Goal: Task Accomplishment & Management: Manage account settings

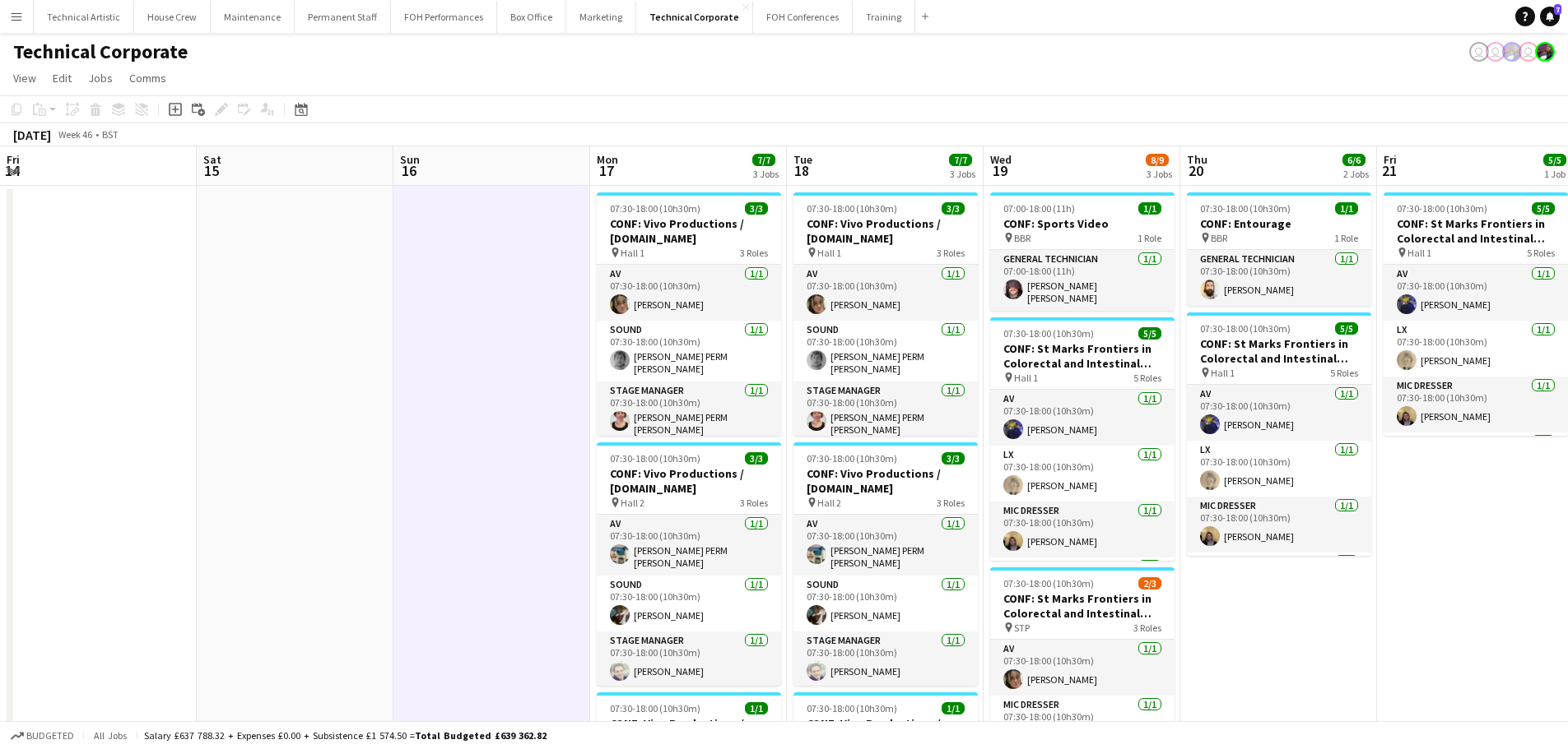
scroll to position [108, 0]
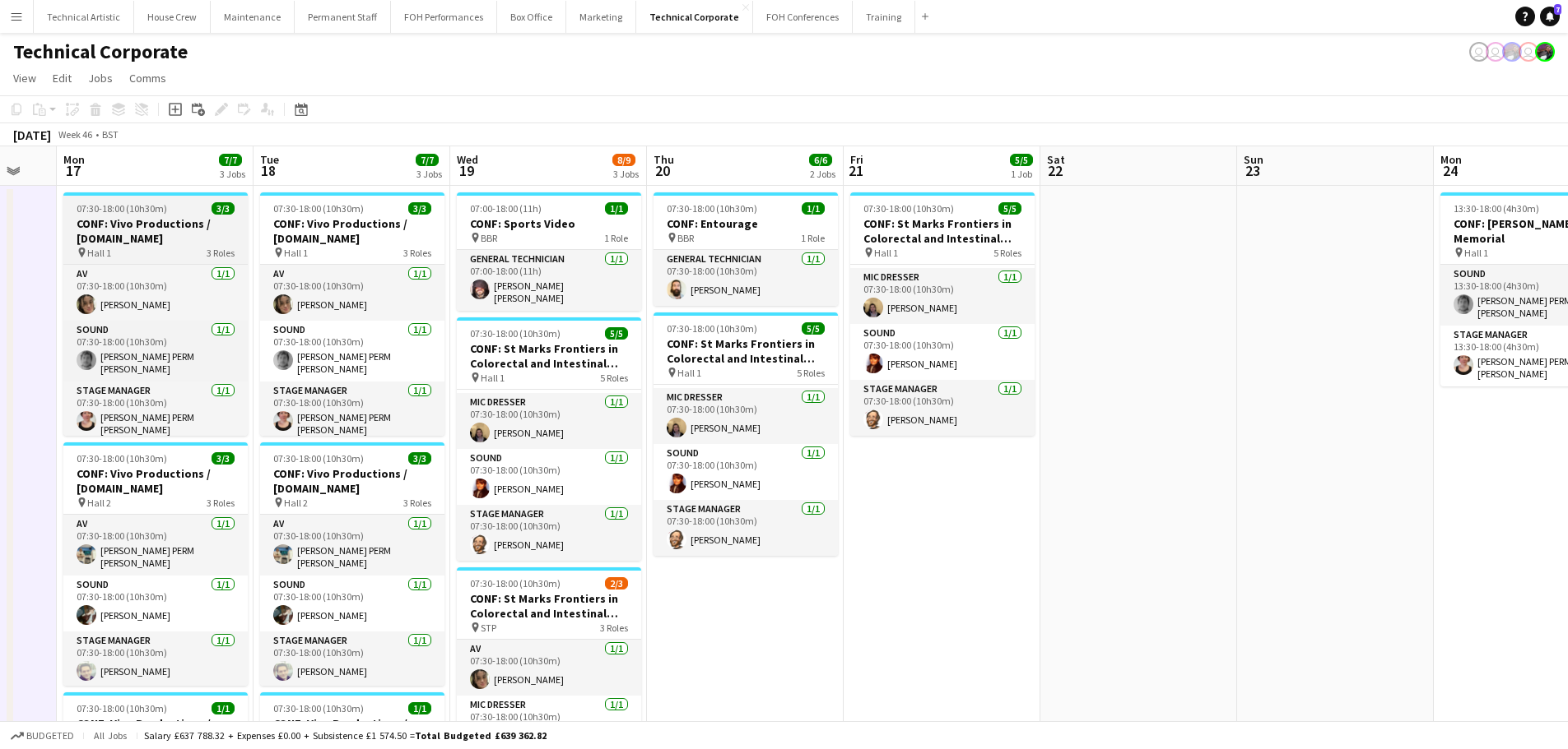
drag, startPoint x: 248, startPoint y: 365, endPoint x: 980, endPoint y: 259, distance: 739.6
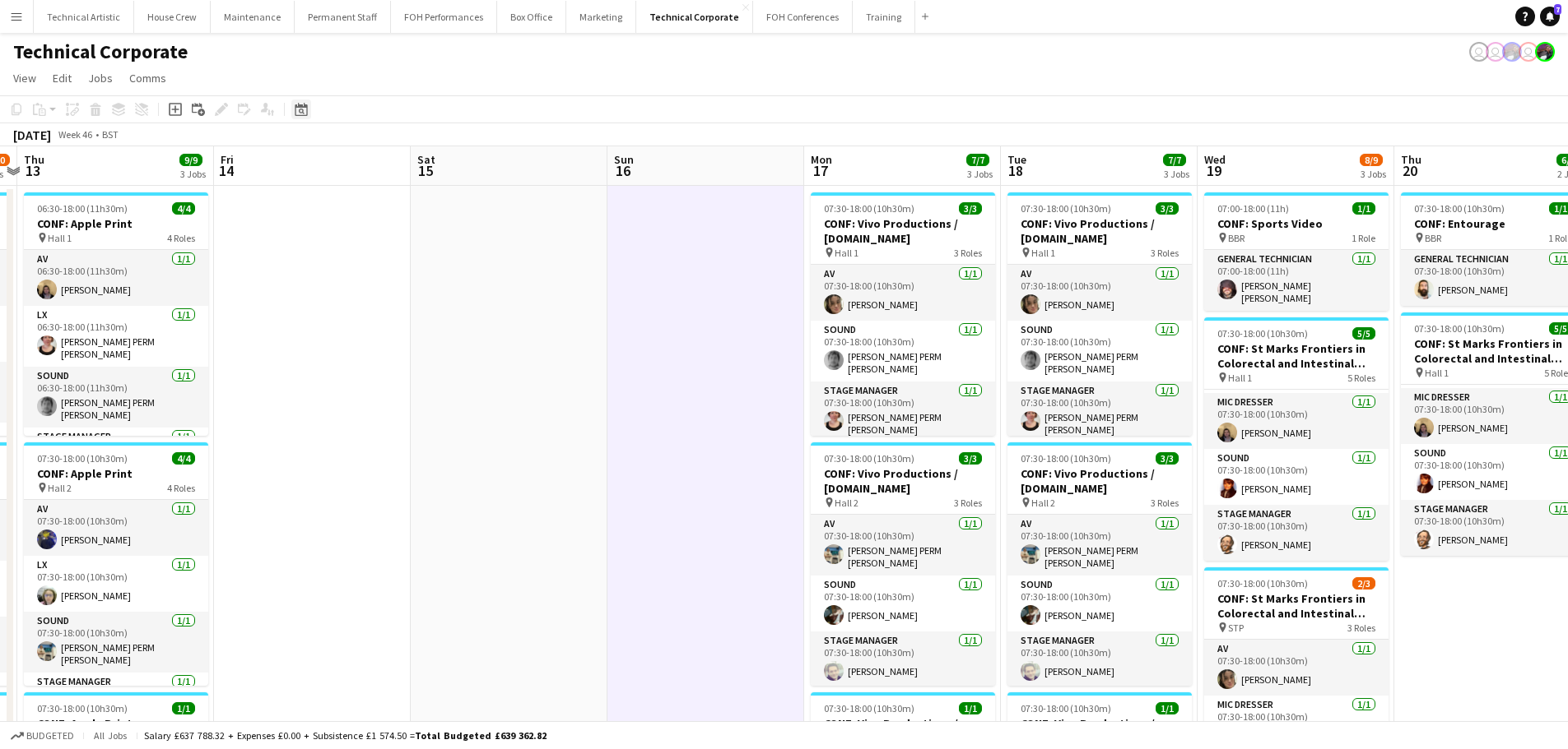
click at [298, 107] on icon at bounding box center [301, 109] width 13 height 13
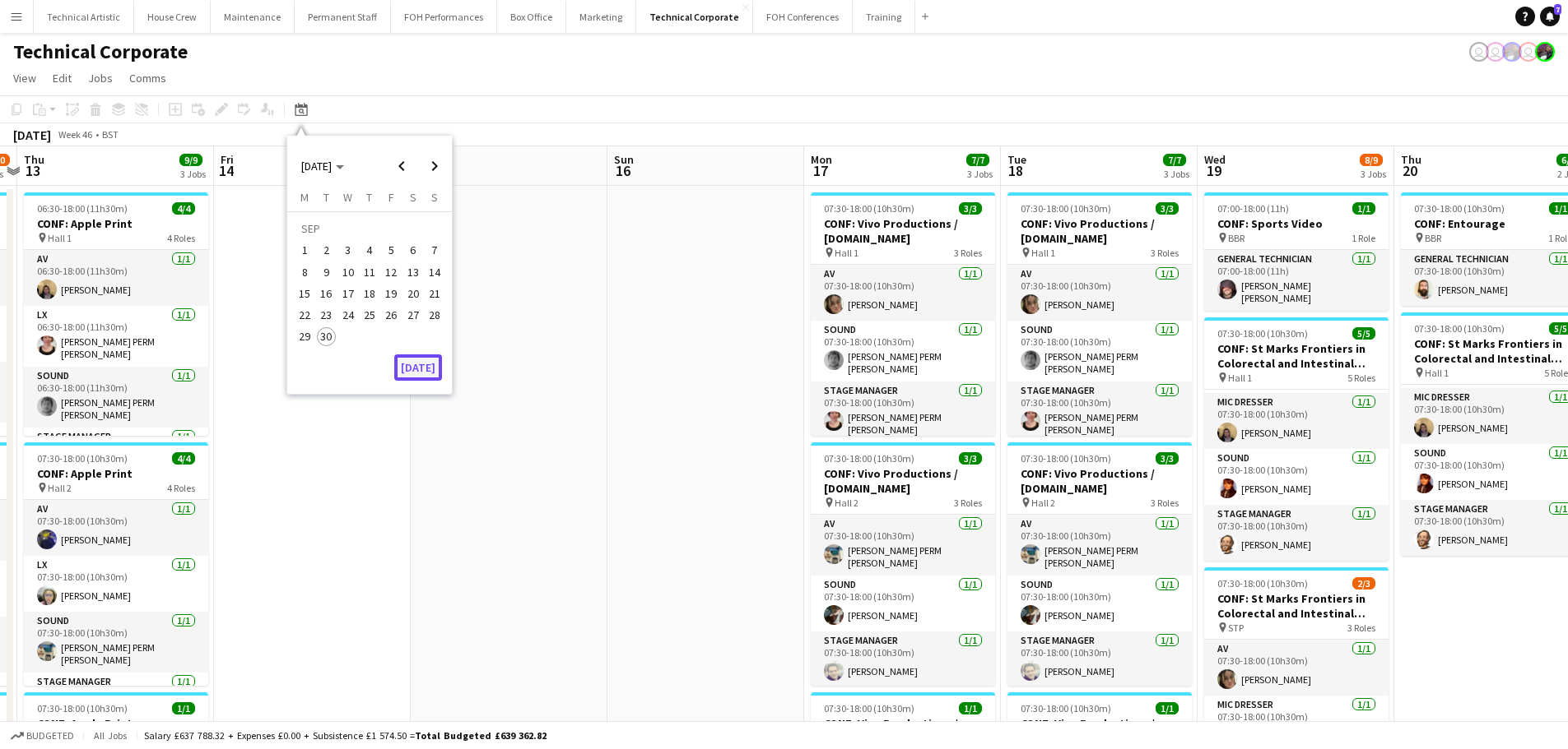
click at [404, 362] on button "[DATE]" at bounding box center [417, 367] width 47 height 26
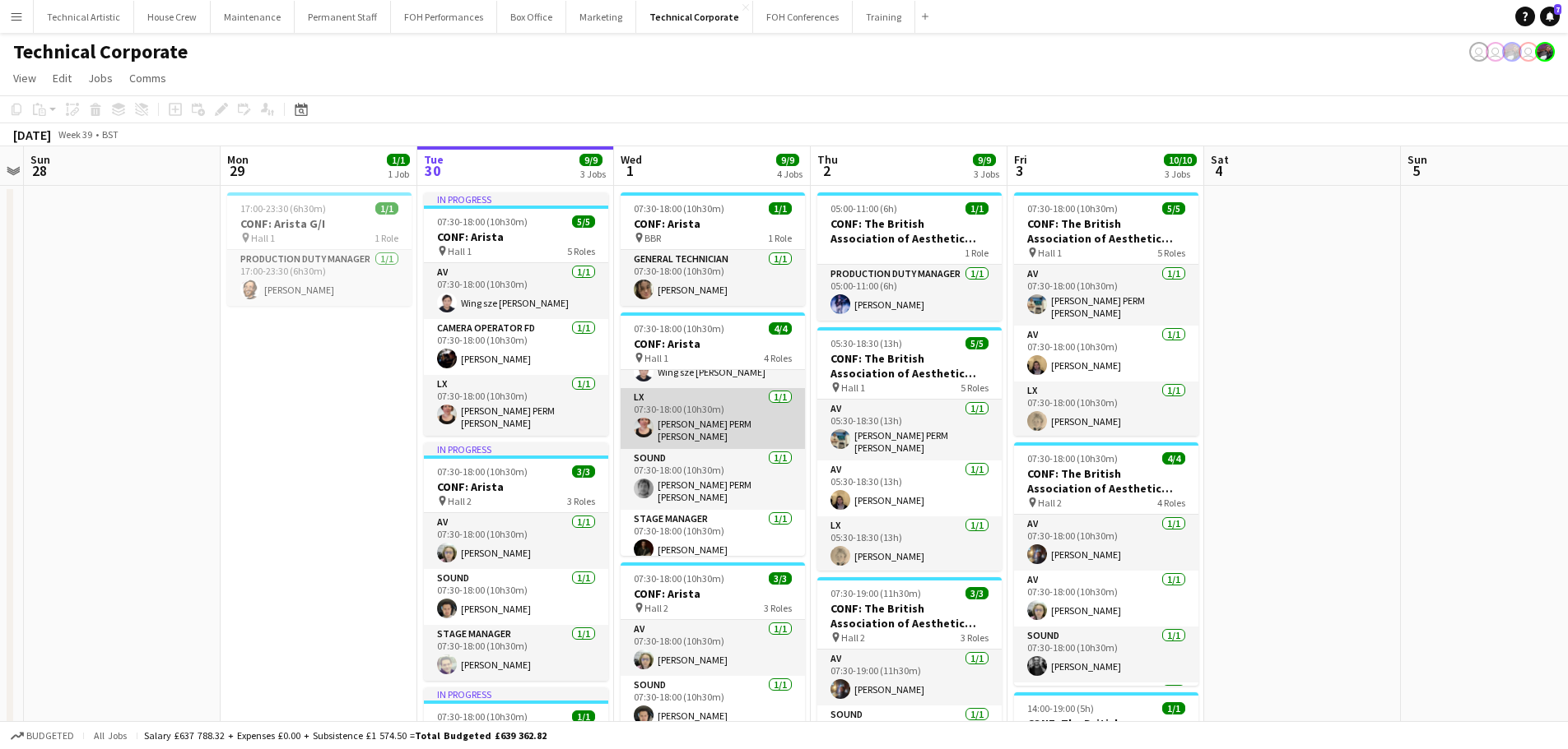
scroll to position [0, 0]
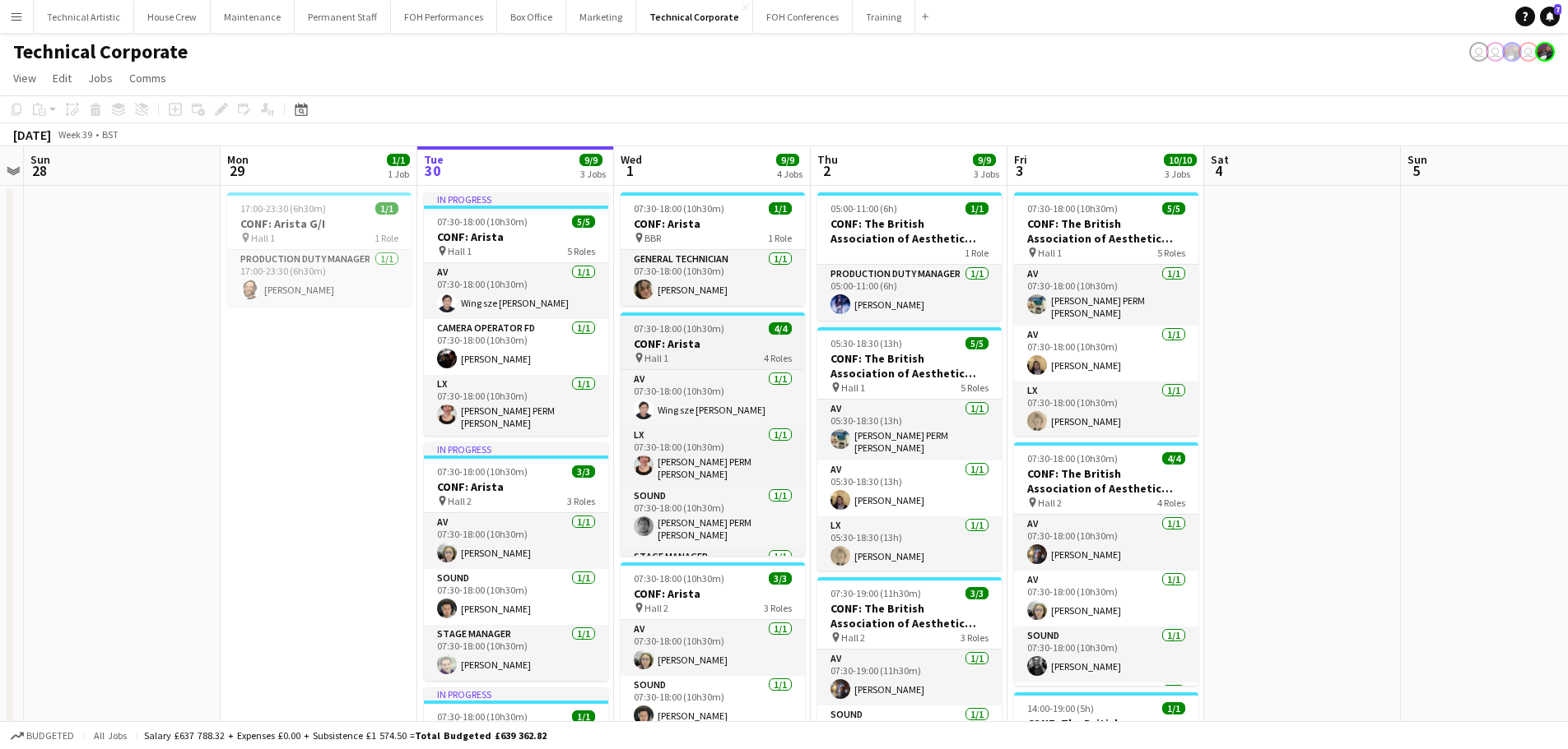
click at [715, 335] on app-job-card "07:30-18:00 (10h30m) 4/4 CONF: Arista pin Hall 1 4 Roles AV 1/1 07:30-18:00 (10…" at bounding box center [712, 434] width 185 height 244
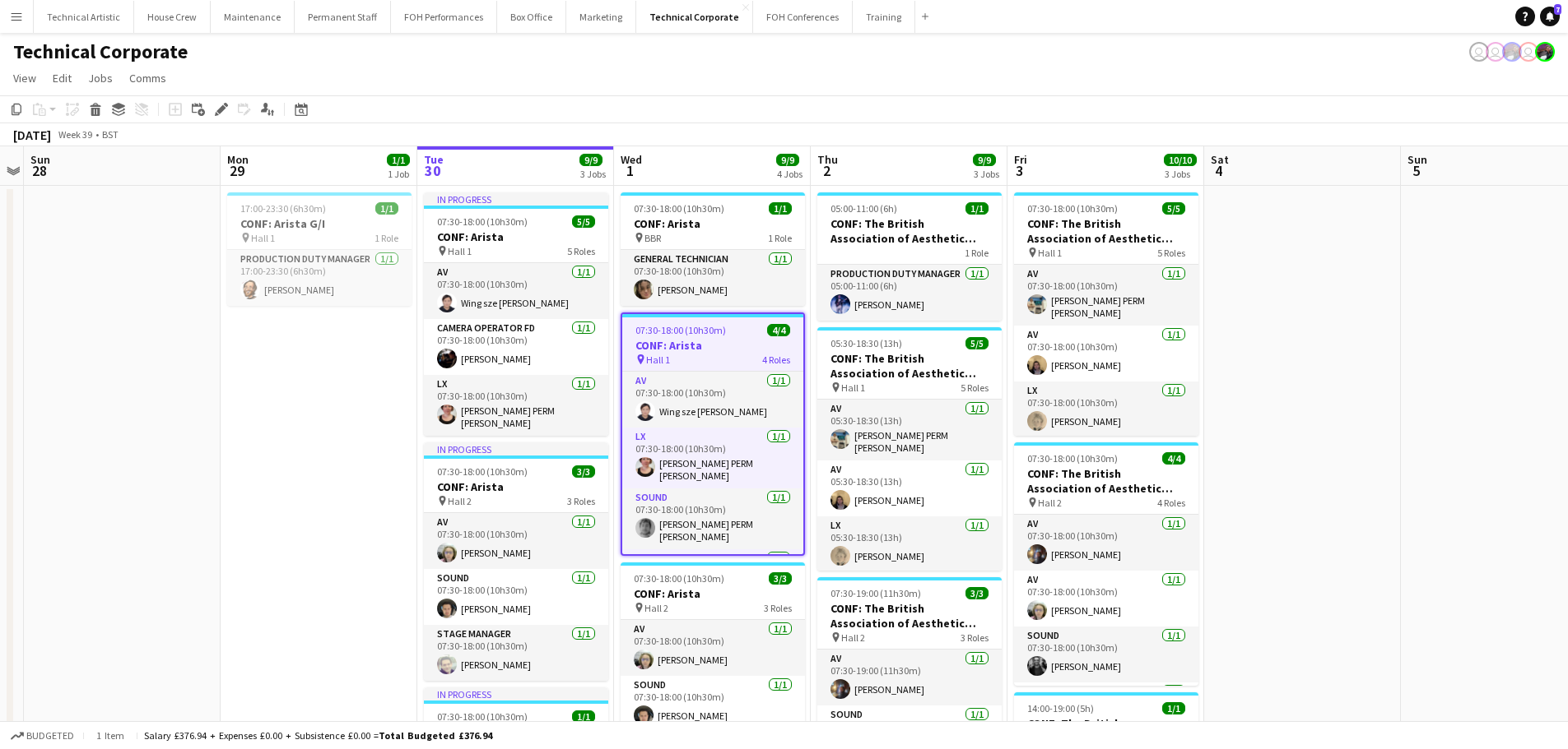
click at [719, 355] on div "pin Hall 1 4 Roles" at bounding box center [712, 359] width 181 height 13
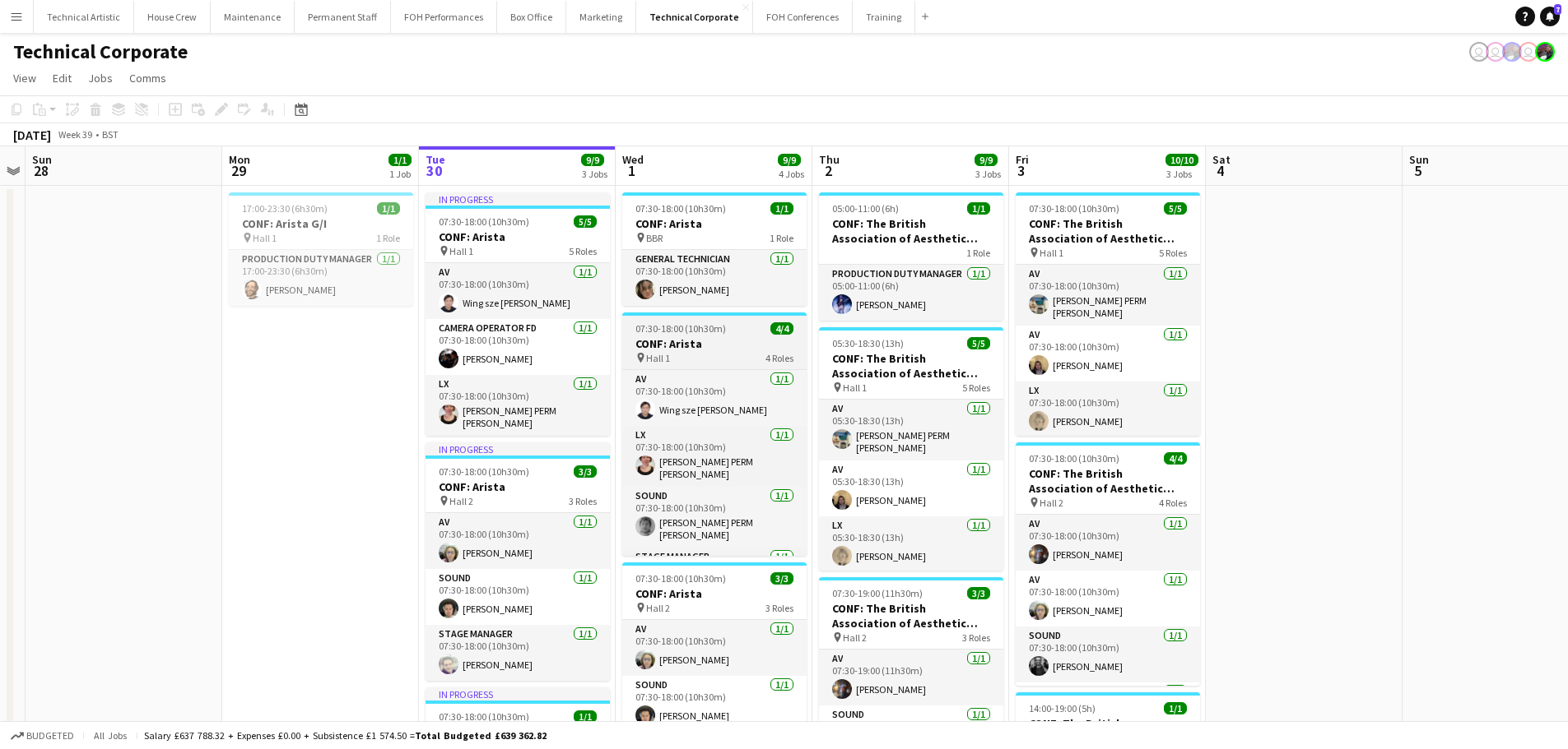
click at [687, 348] on h3 "CONF: Arista" at bounding box center [714, 344] width 185 height 15
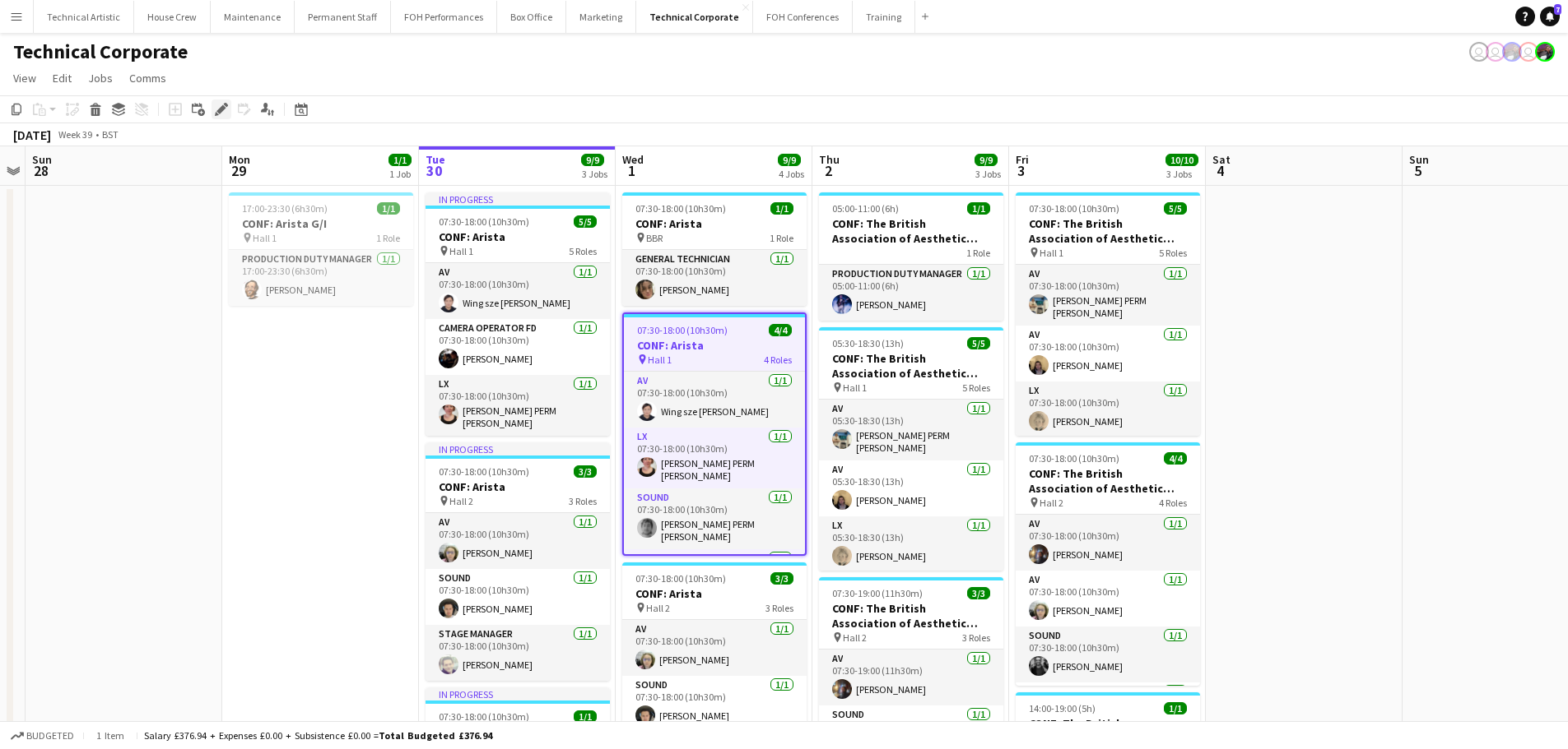
click at [228, 106] on div "Edit" at bounding box center [222, 110] width 20 height 20
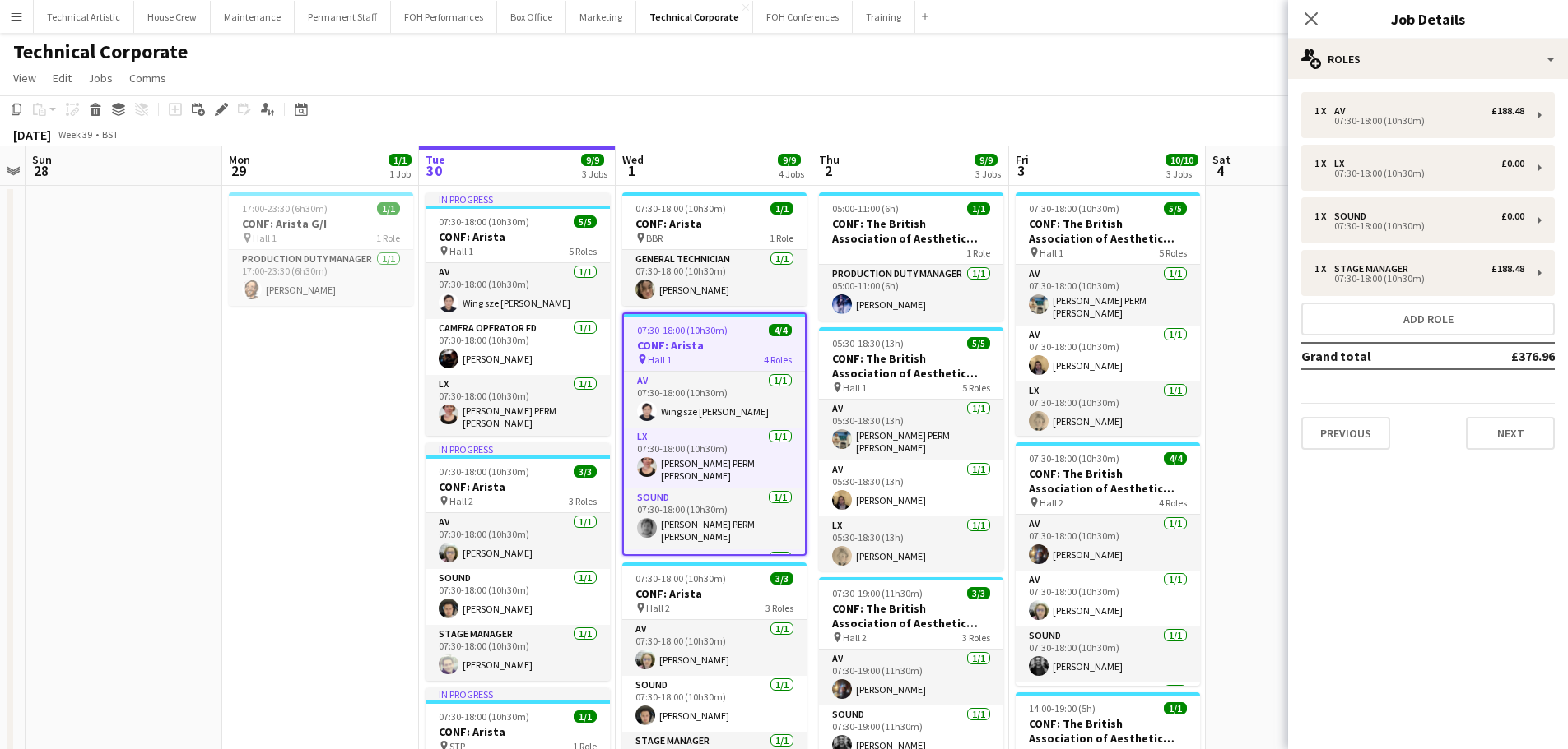
click at [689, 369] on app-job-card "07:30-18:00 (10h30m) 4/4 CONF: Arista pin Hall 1 4 Roles AV 1/1 07:30-18:00 (10…" at bounding box center [714, 434] width 185 height 244
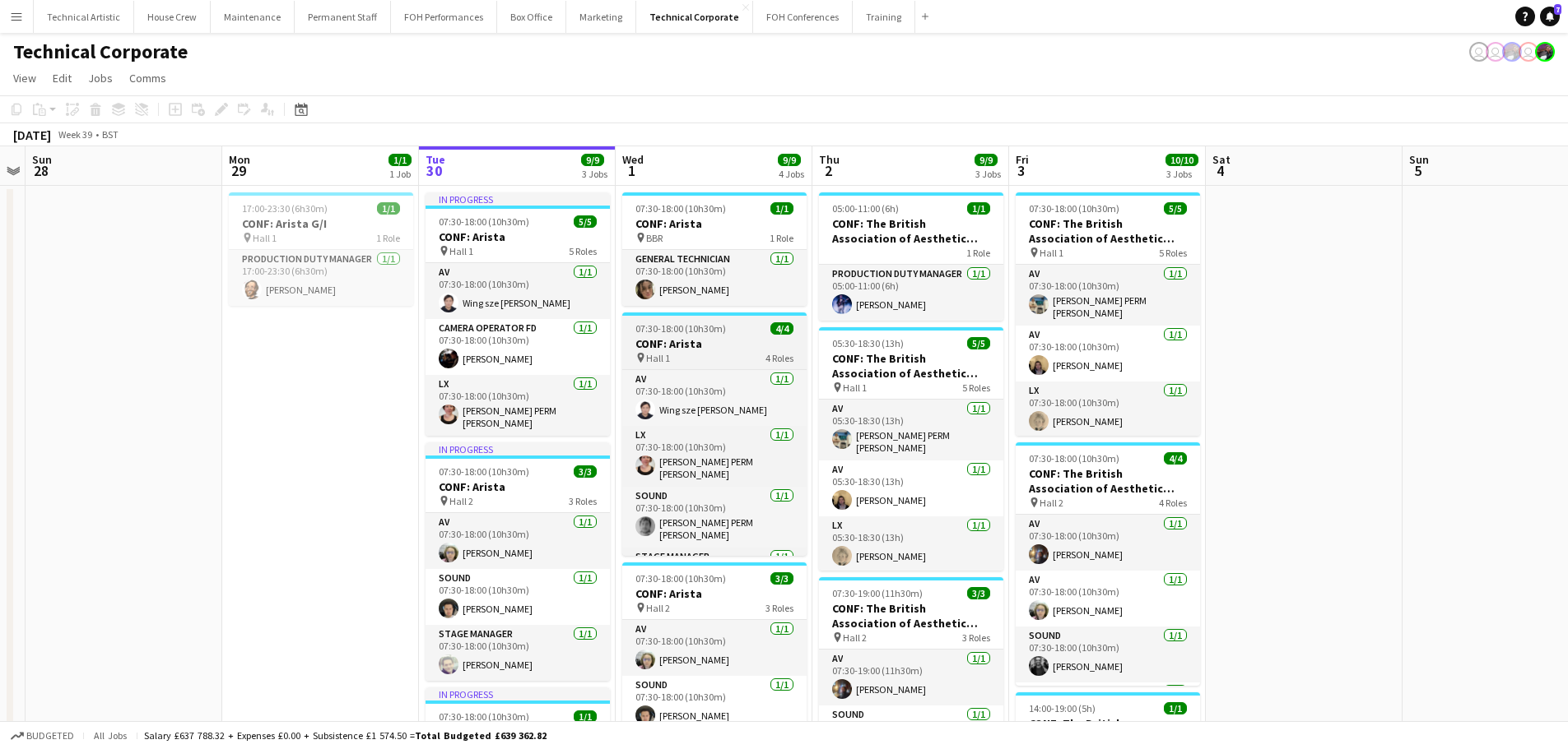
click at [699, 346] on h3 "CONF: Arista" at bounding box center [714, 344] width 185 height 15
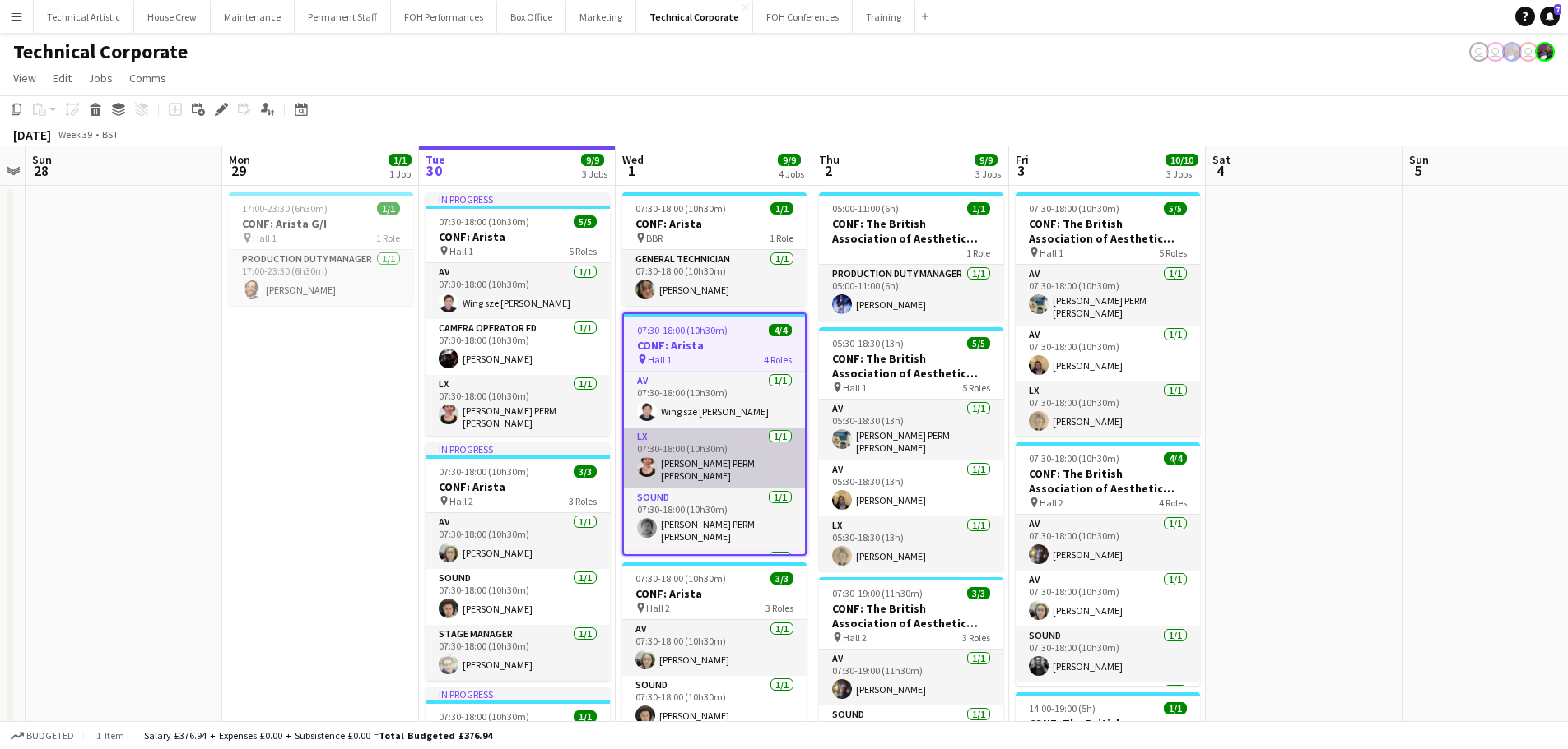
click at [699, 457] on app-card-role "LX 1/1 07:30-18:00 (10h30m) Marie PERM Kearney" at bounding box center [714, 458] width 181 height 61
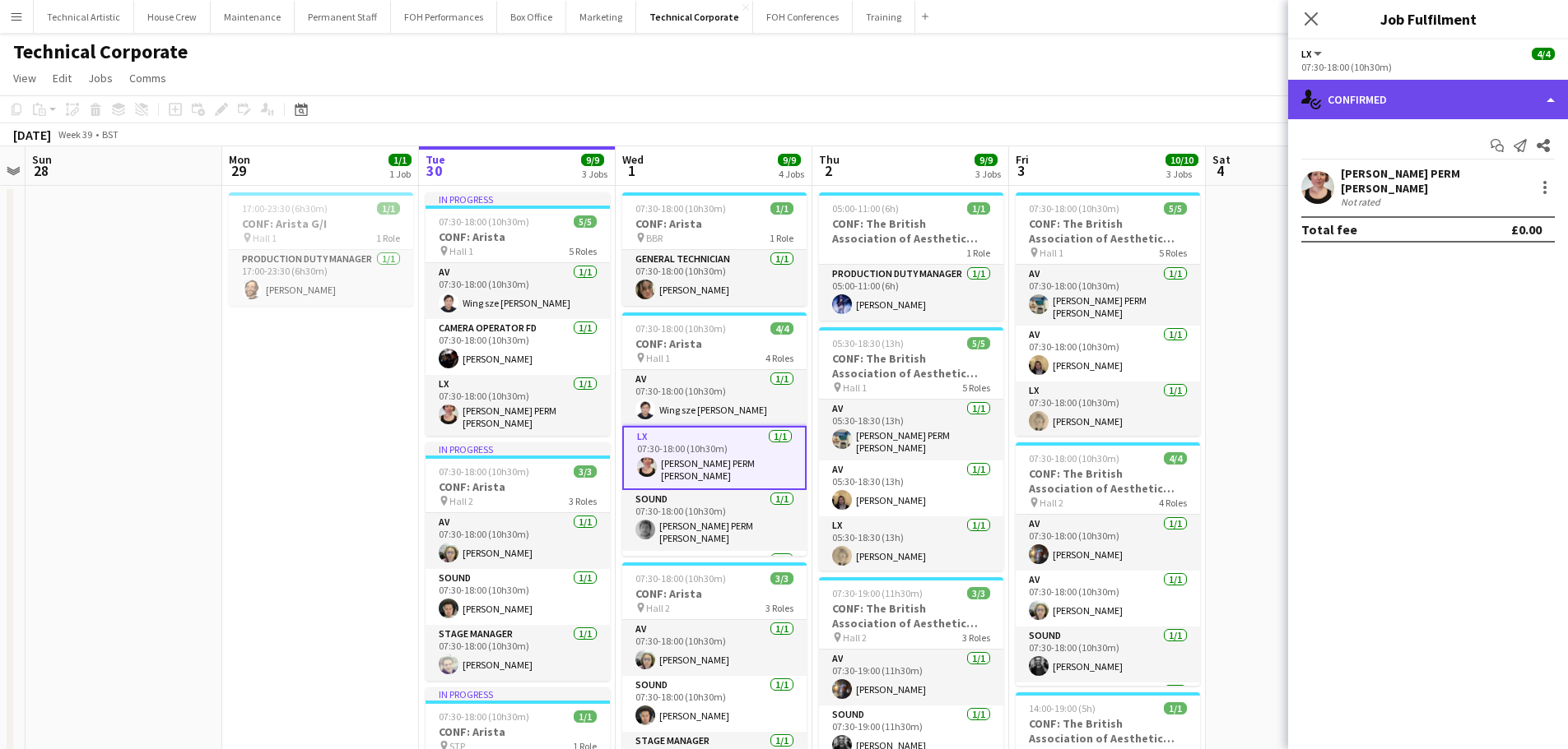
click at [1347, 98] on div "single-neutral-actions-check-2 Confirmed" at bounding box center [1428, 99] width 280 height 39
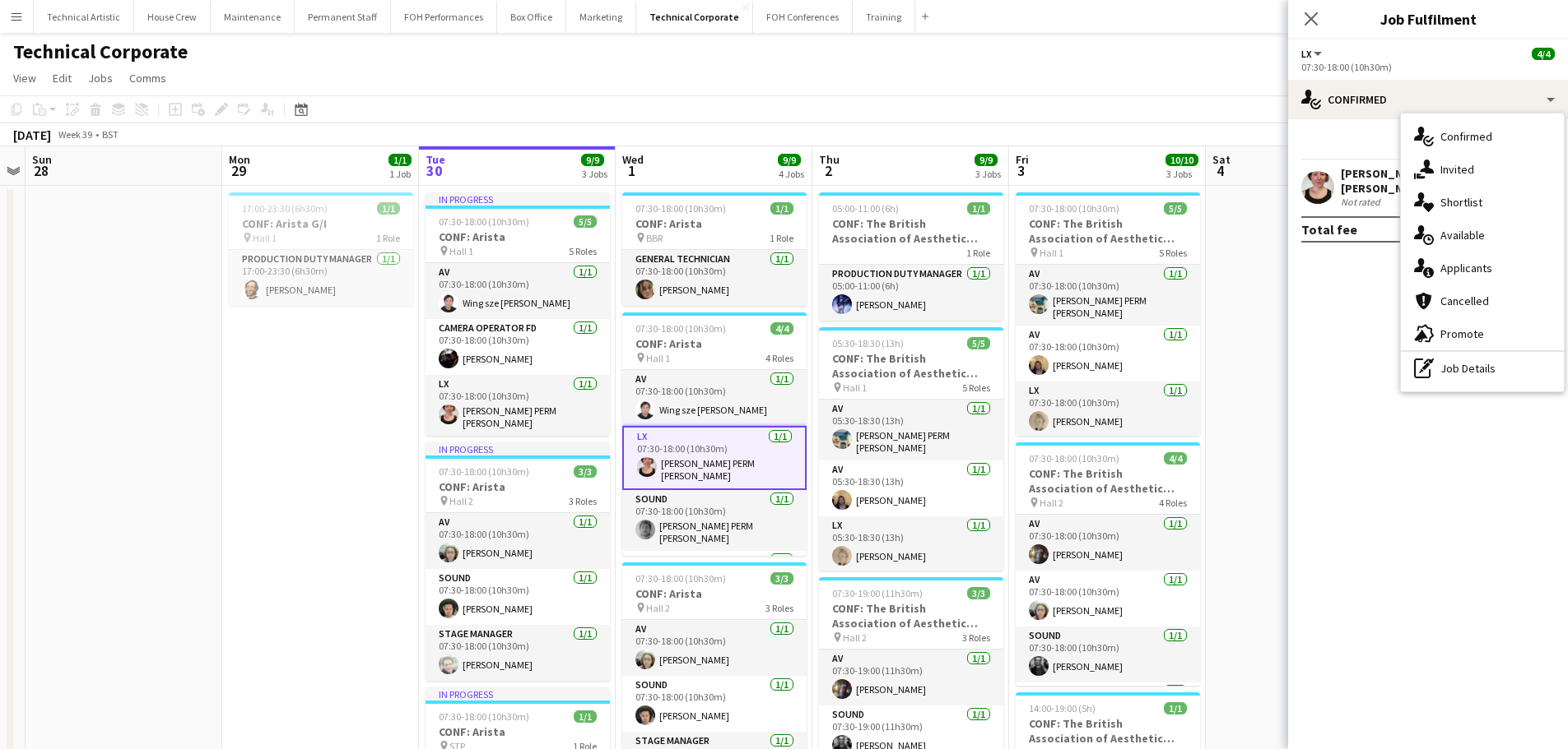
click at [1433, 240] on icon at bounding box center [1429, 240] width 11 height 11
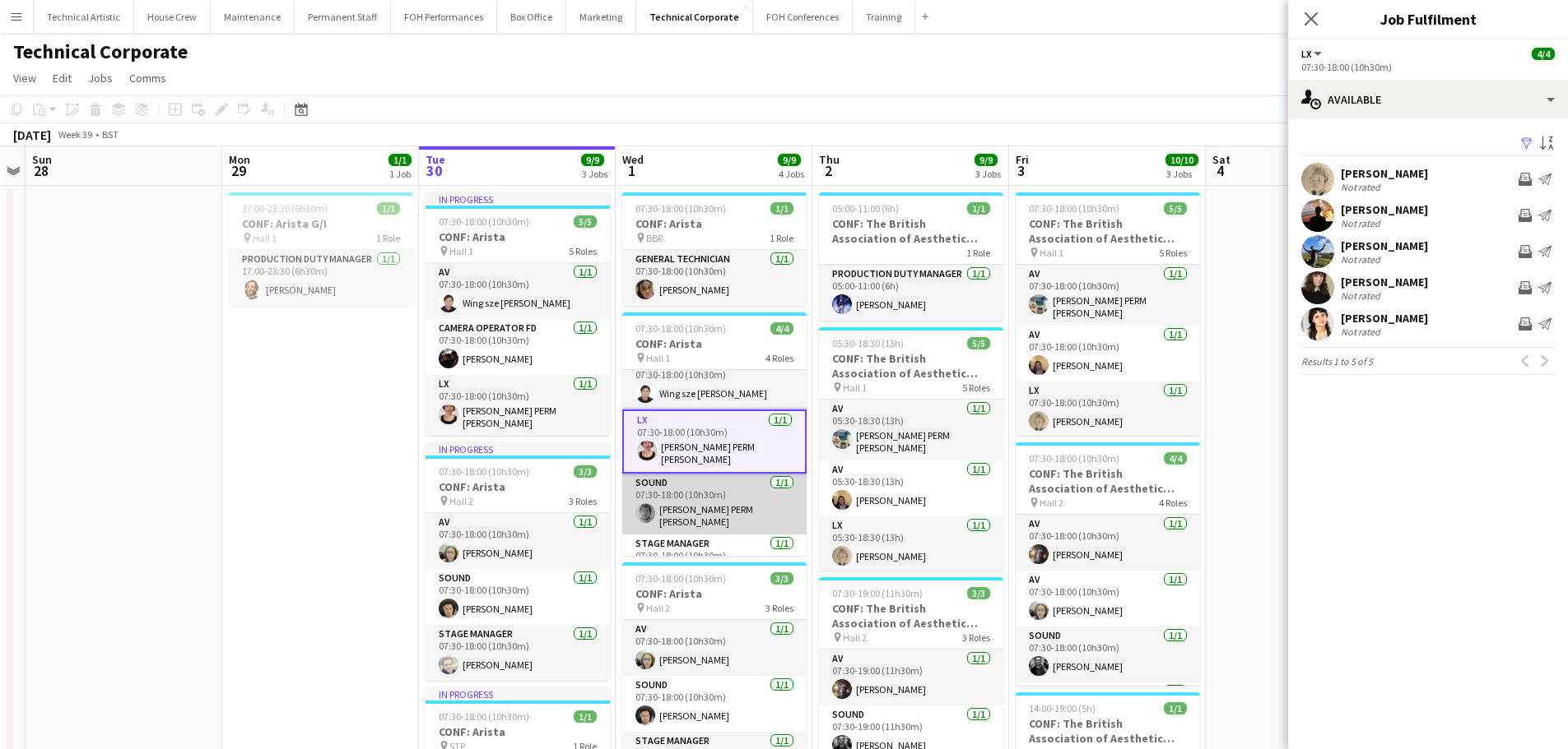
scroll to position [41, 0]
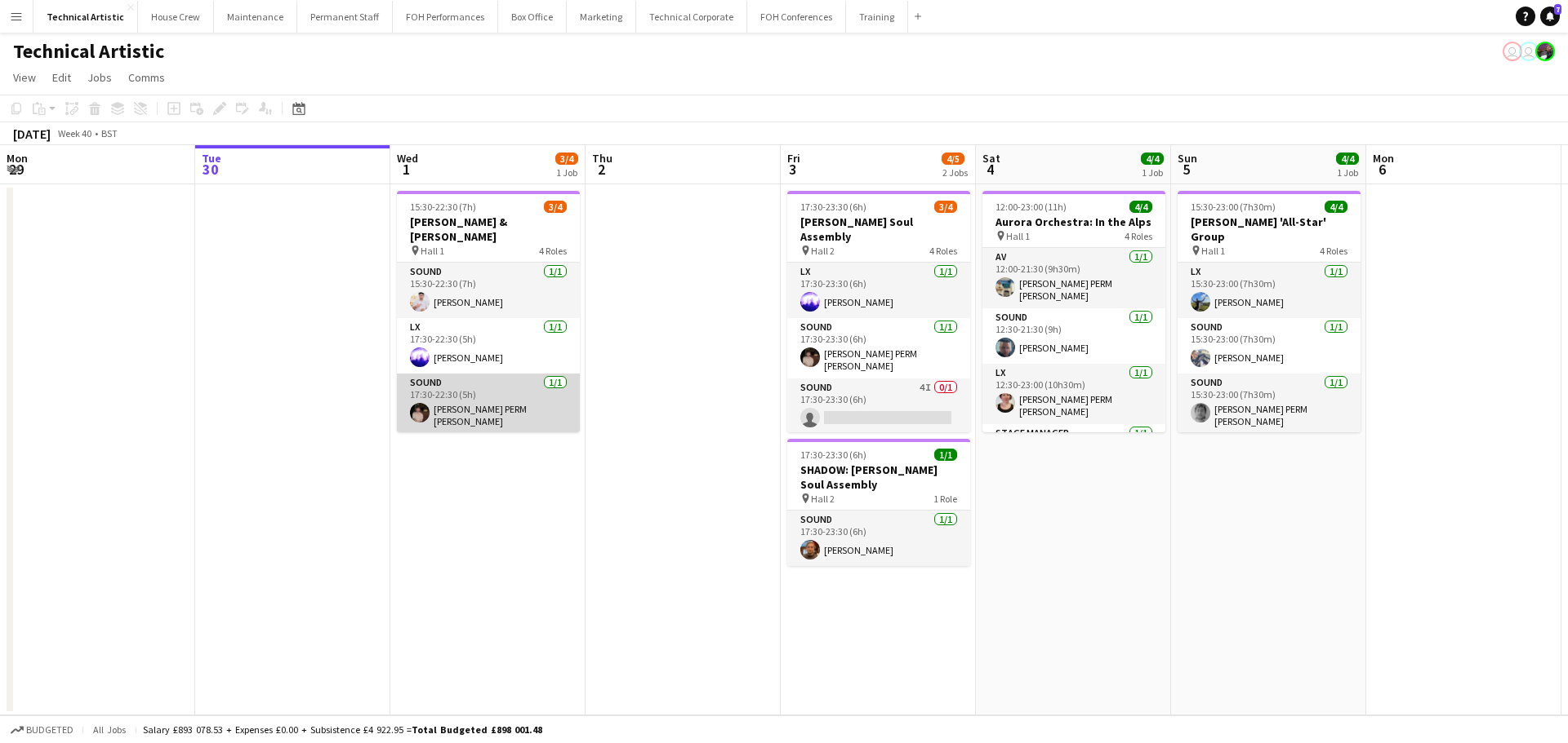
scroll to position [38, 0]
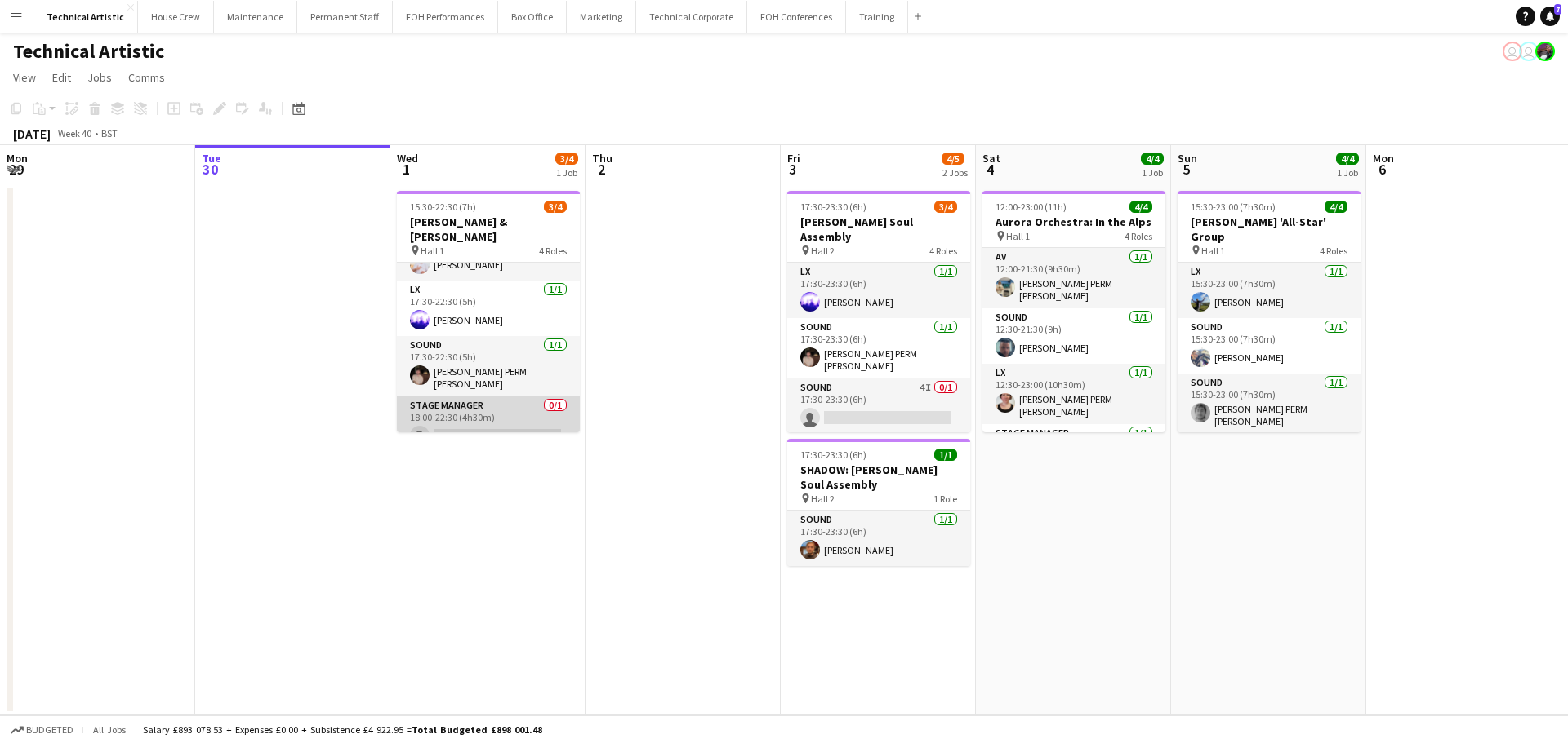
click at [472, 415] on app-card-role "Stage Manager 0/1 18:00-22:30 (4h30m) single-neutral-actions" at bounding box center [488, 425] width 183 height 56
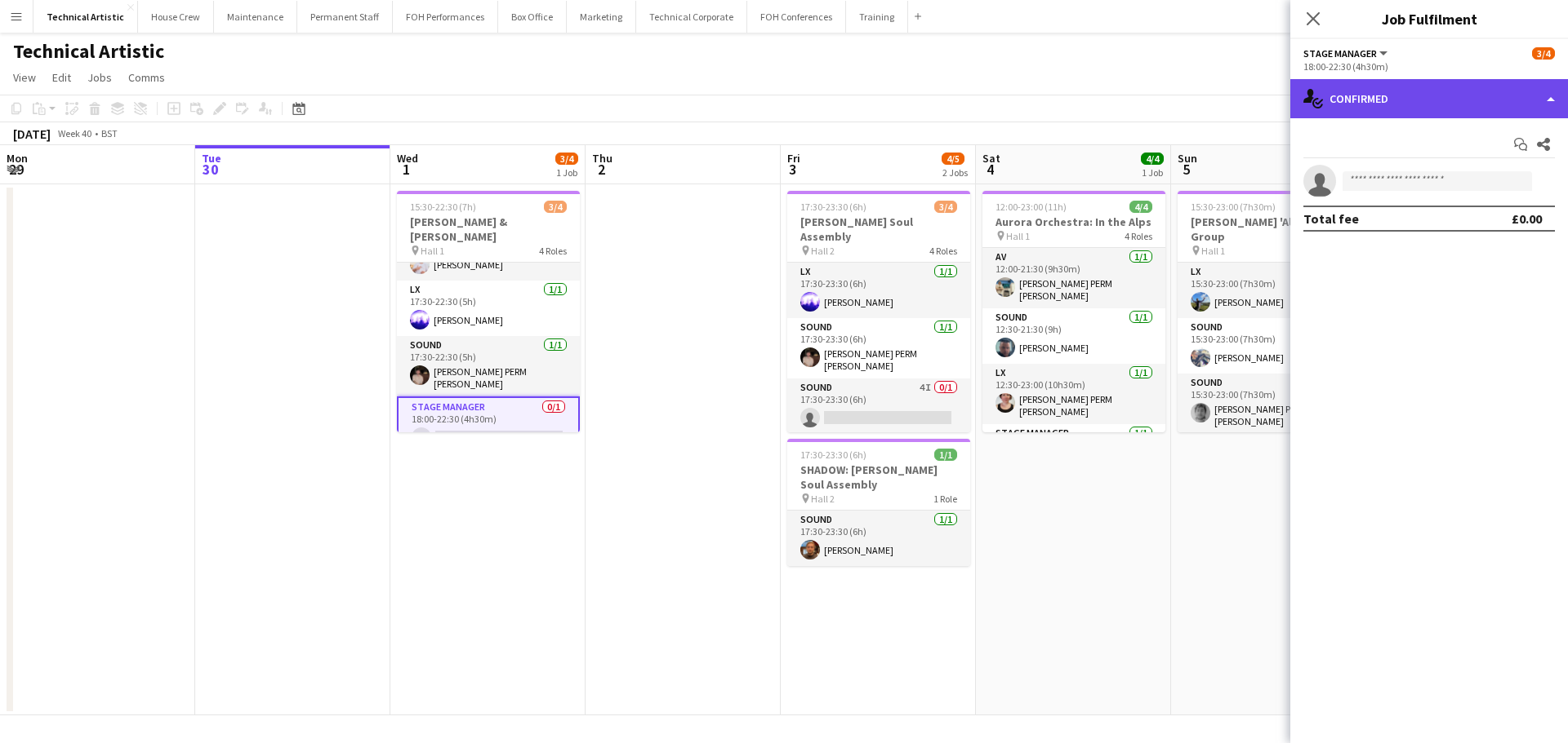
click at [1397, 97] on div "single-neutral-actions-check-2 Confirmed" at bounding box center [1429, 98] width 278 height 39
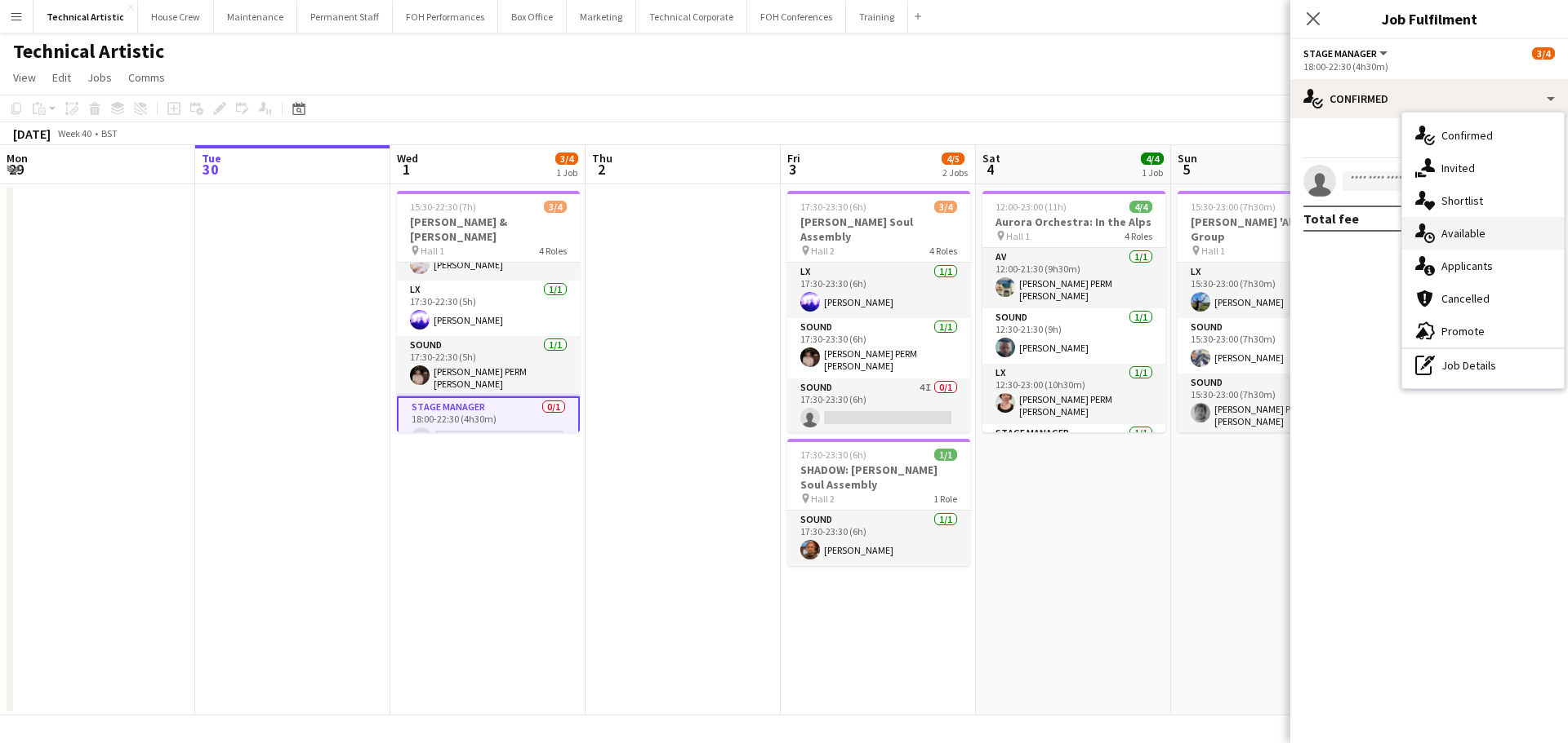
click at [1447, 234] on span "Available" at bounding box center [1462, 234] width 44 height 14
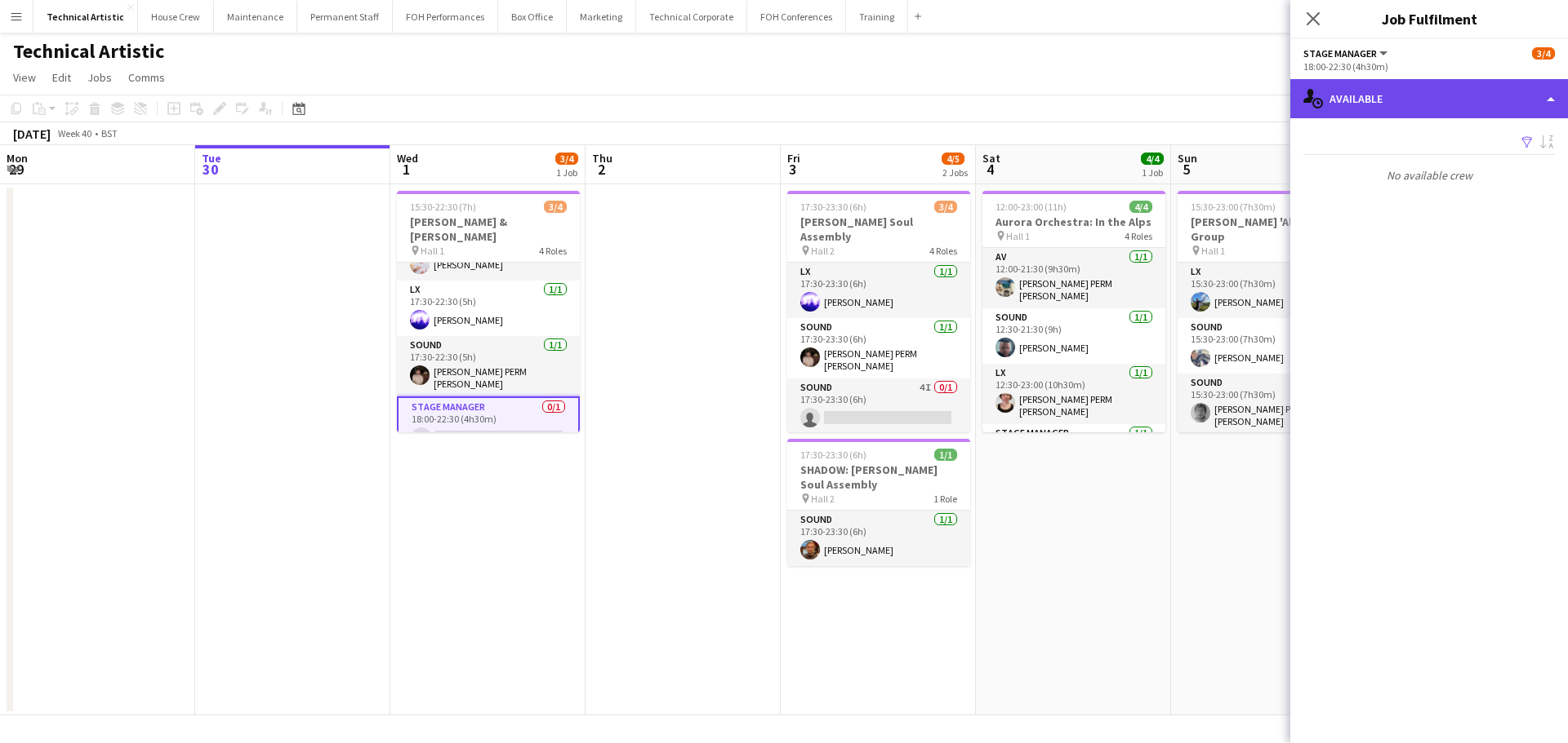
drag, startPoint x: 1404, startPoint y: 105, endPoint x: 1412, endPoint y: 115, distance: 12.8
click at [1405, 105] on div "single-neutral-actions-upload Available" at bounding box center [1429, 98] width 278 height 39
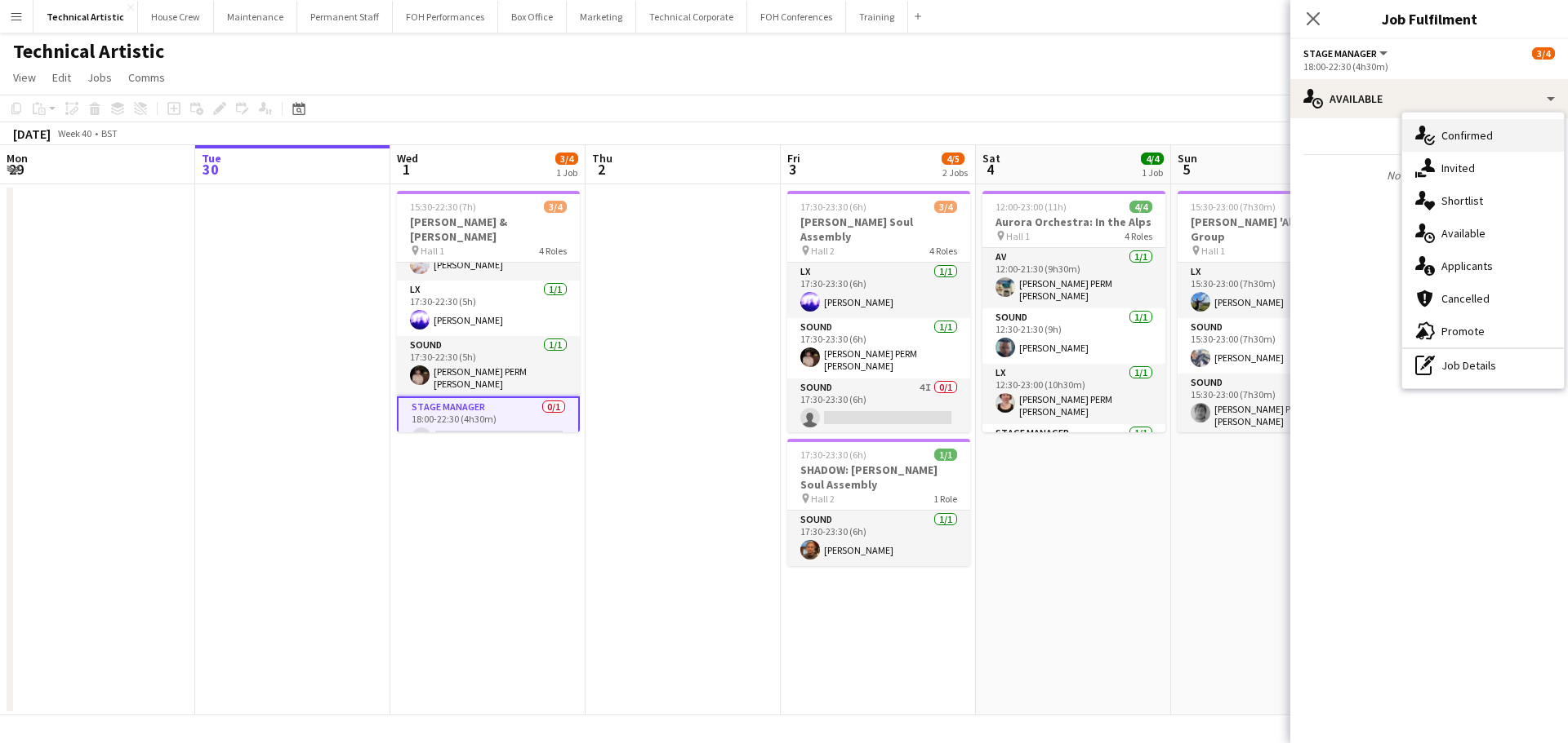
click at [1451, 143] on div "single-neutral-actions-check-2 Confirmed" at bounding box center [1482, 135] width 161 height 32
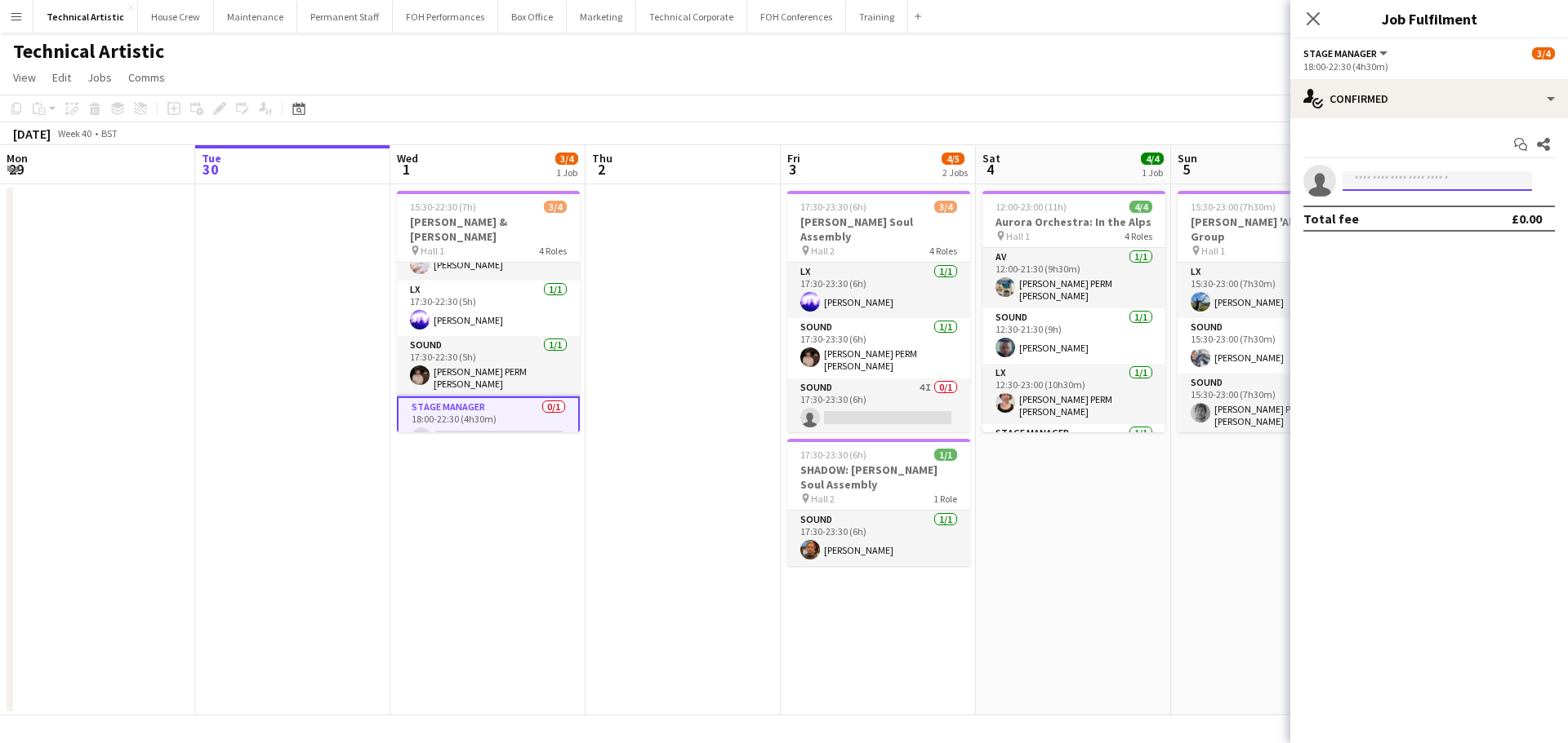
click at [1400, 177] on input at bounding box center [1437, 181] width 189 height 20
type input "*****"
click at [1385, 204] on span "[PERSON_NAME] PERM [PERSON_NAME]" at bounding box center [1411, 204] width 113 height 14
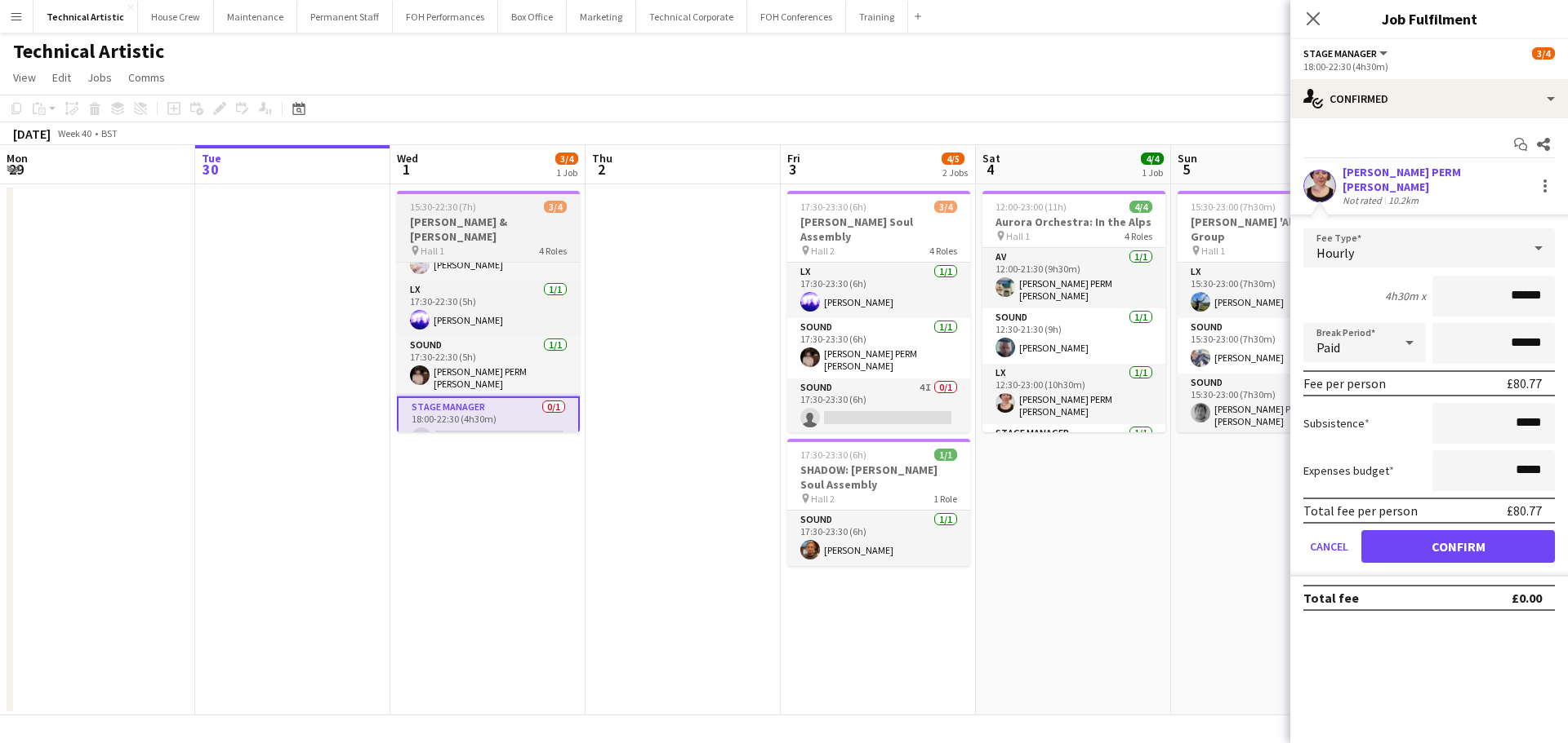
click at [463, 244] on div "pin Hall 1 4 Roles" at bounding box center [488, 251] width 183 height 13
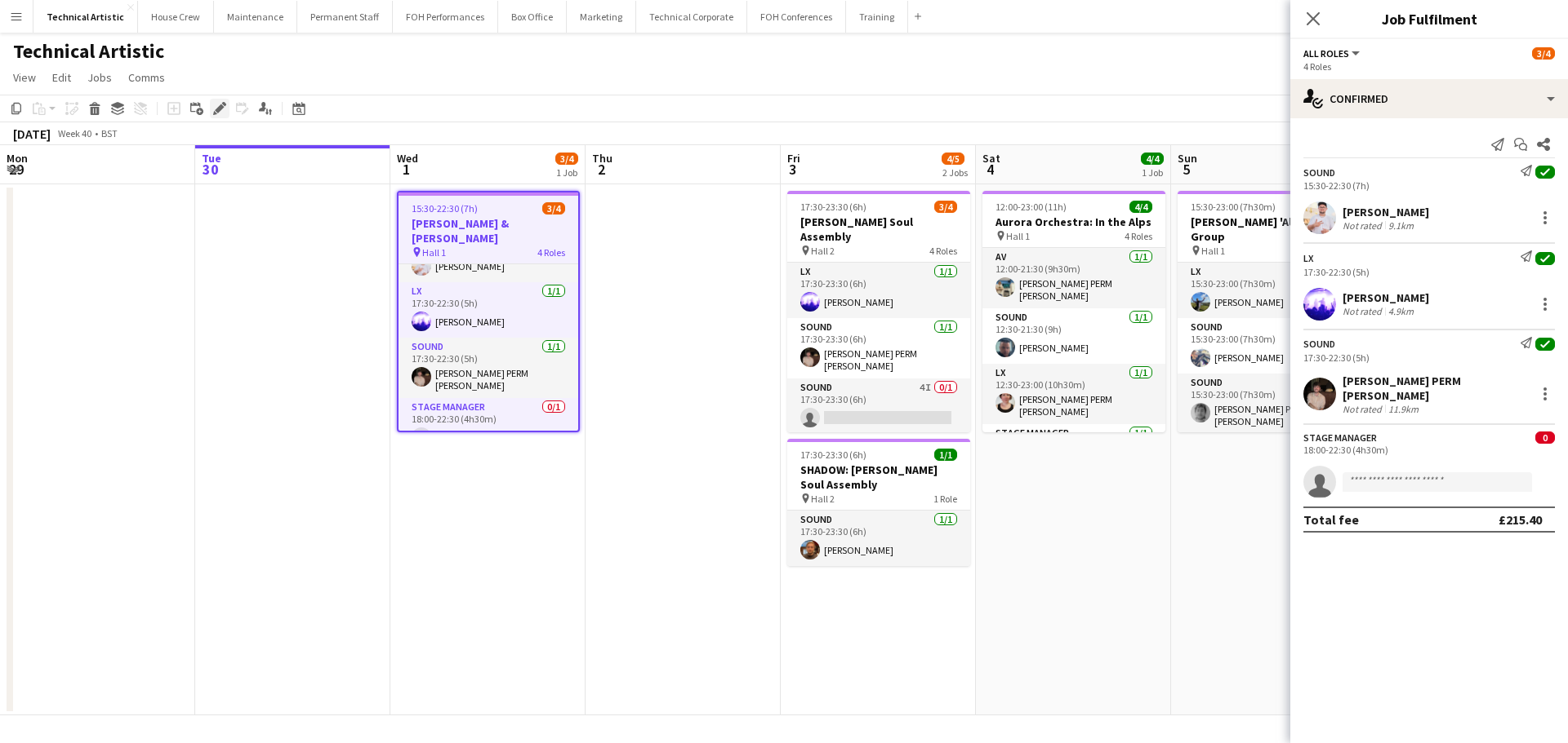
click at [216, 107] on icon "Edit" at bounding box center [219, 108] width 13 height 13
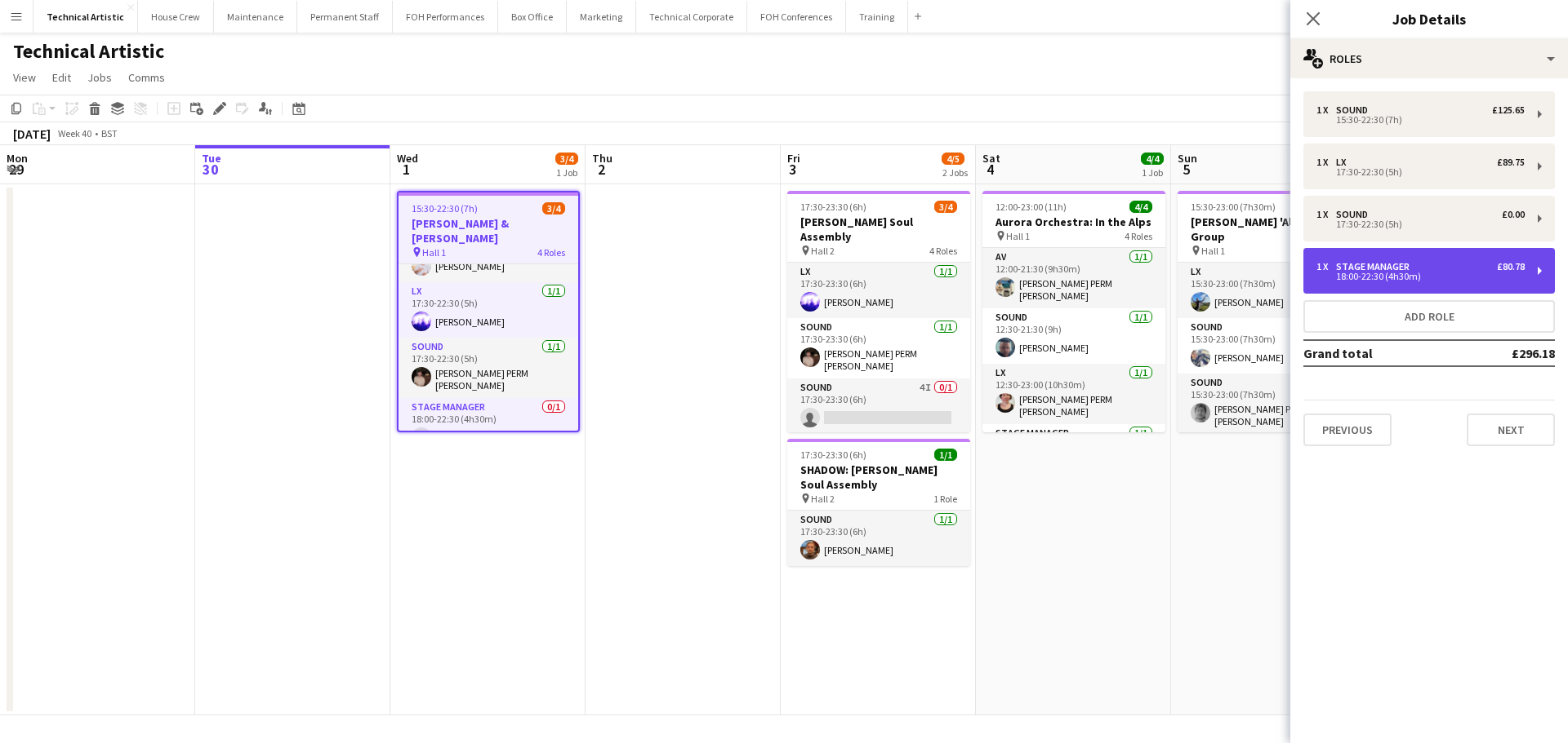
click at [1370, 252] on div "1 x Stage Manager £80.78 18:00-22:30 (4h30m)" at bounding box center [1428, 271] width 252 height 46
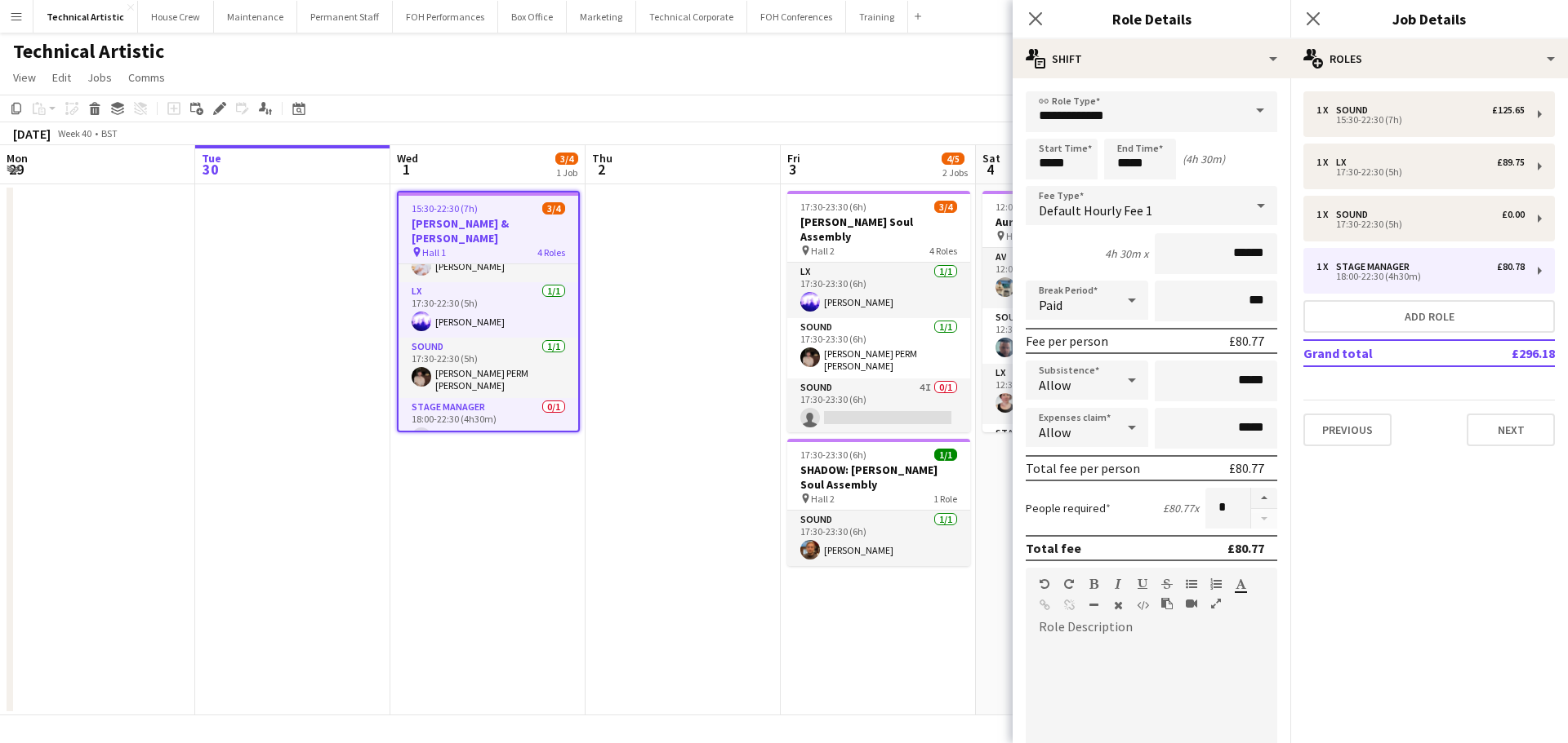
click at [1242, 110] on span at bounding box center [1259, 110] width 34 height 39
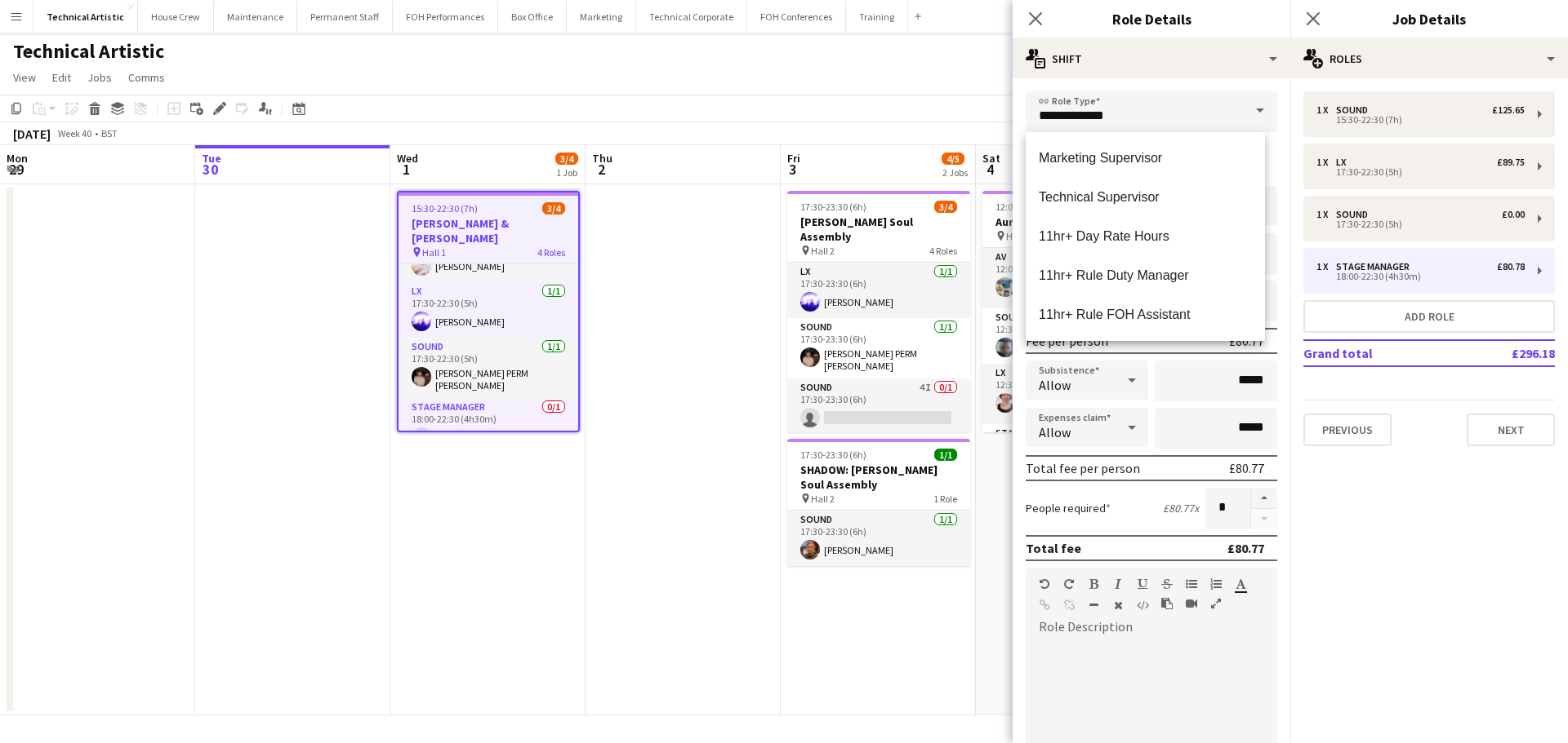
click at [1242, 110] on span at bounding box center [1259, 110] width 34 height 39
click at [1242, 116] on span at bounding box center [1259, 110] width 34 height 39
click at [1209, 603] on div at bounding box center [1197, 607] width 73 height 20
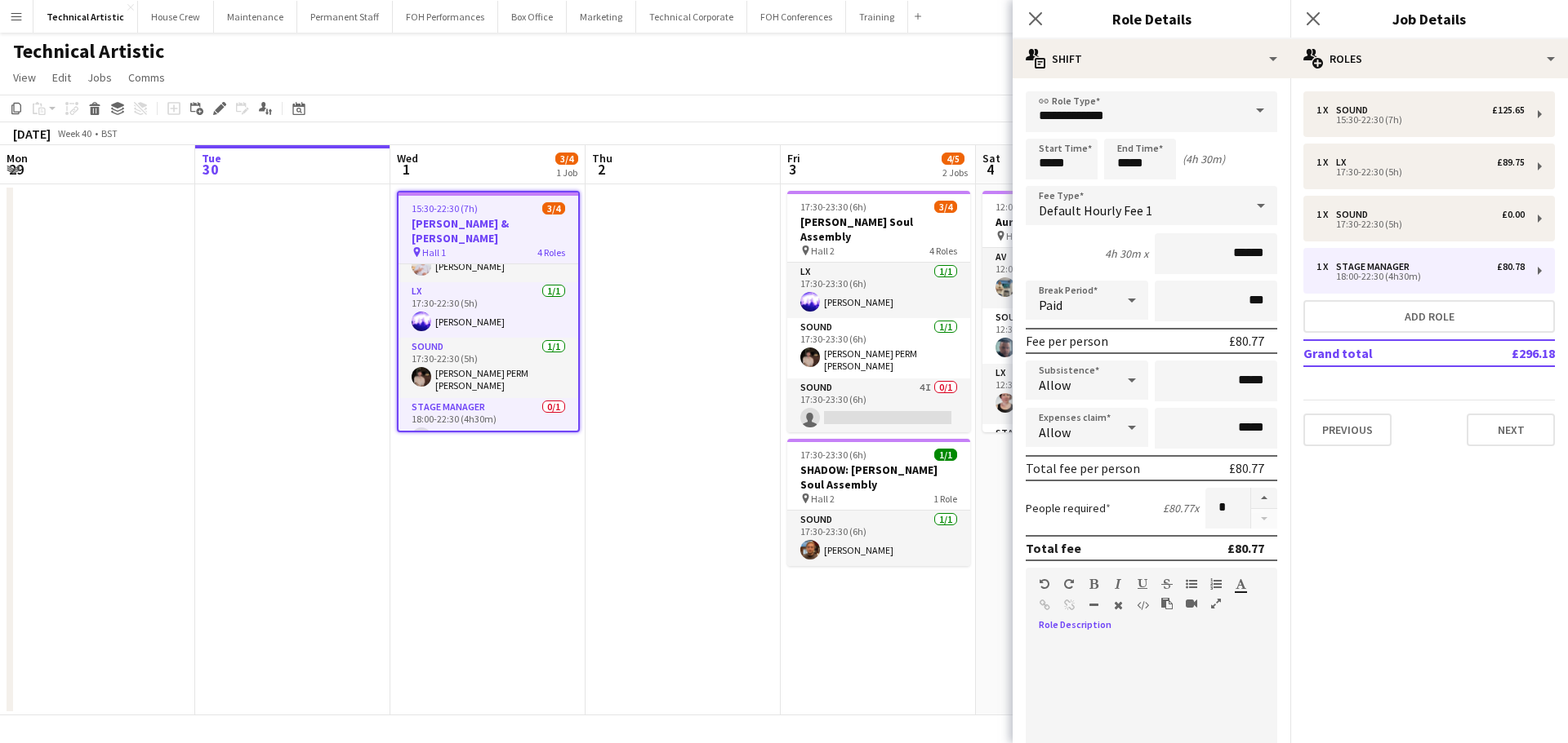
click at [1225, 203] on div "Default Hourly Fee 1" at bounding box center [1135, 205] width 219 height 39
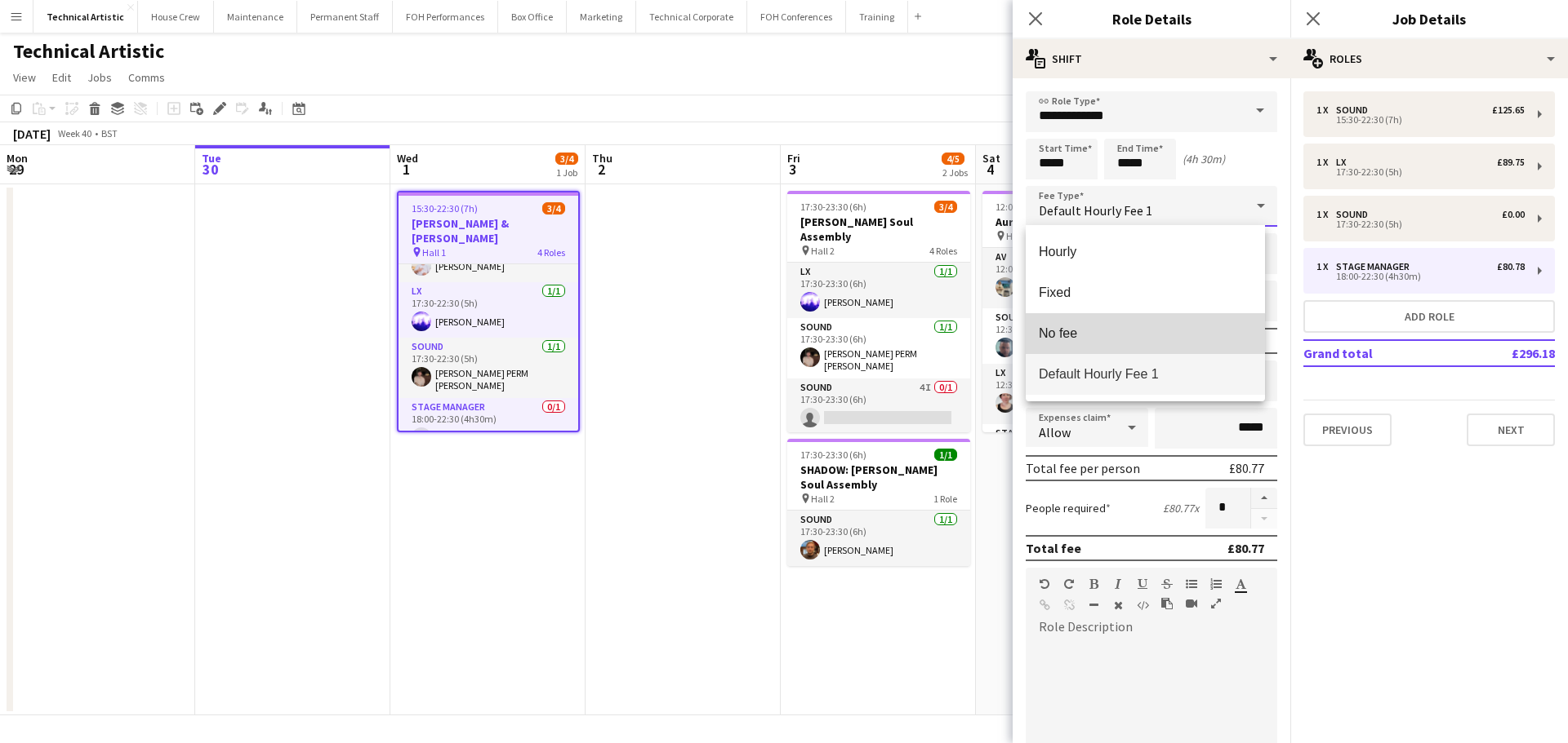
click at [1136, 343] on mat-option "No fee" at bounding box center [1145, 334] width 239 height 41
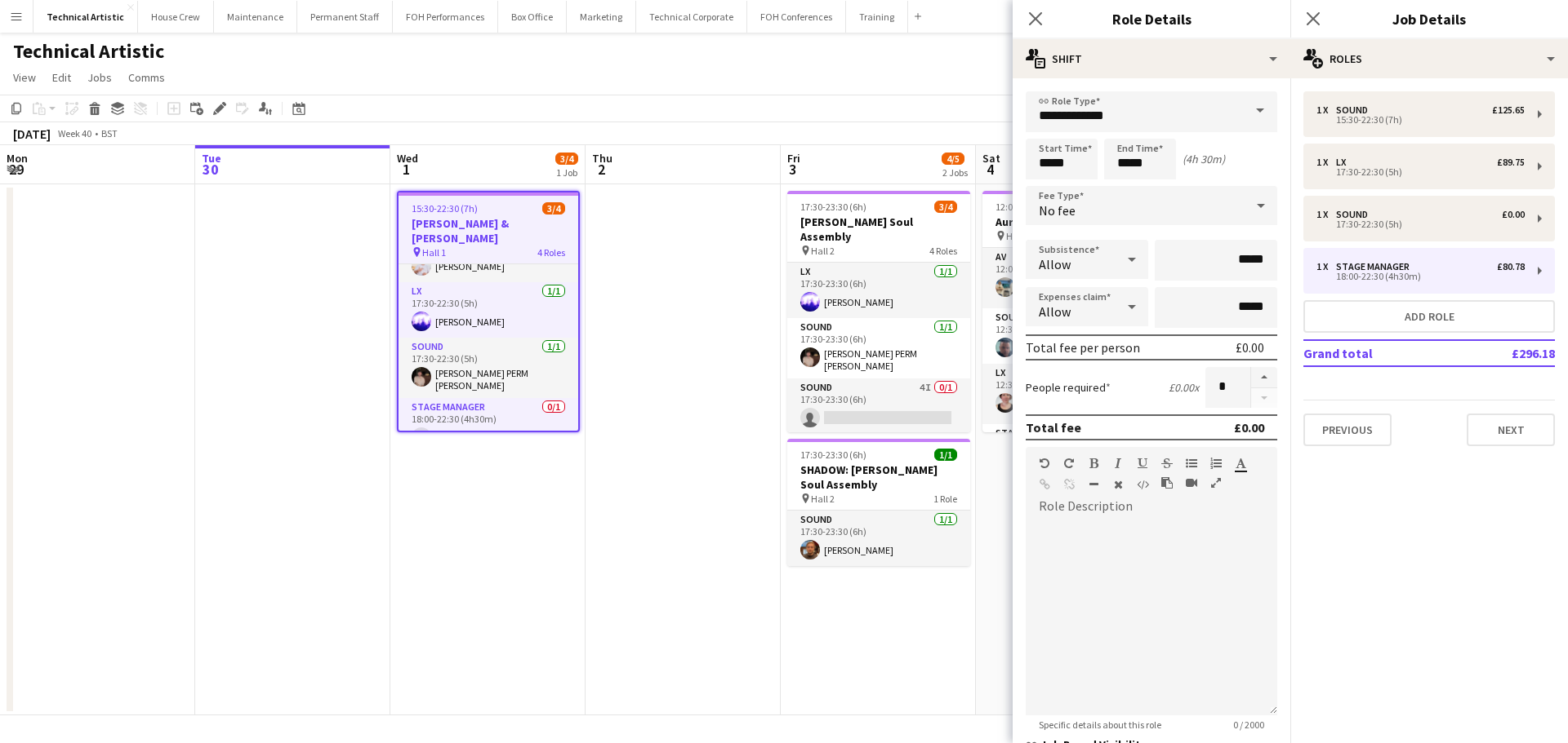
click at [592, 111] on app-toolbar "Copy Paste Paste Ctrl+V Paste with crew Ctrl+Shift+V Paste linked Job [GEOGRAPH…" at bounding box center [784, 108] width 1568 height 28
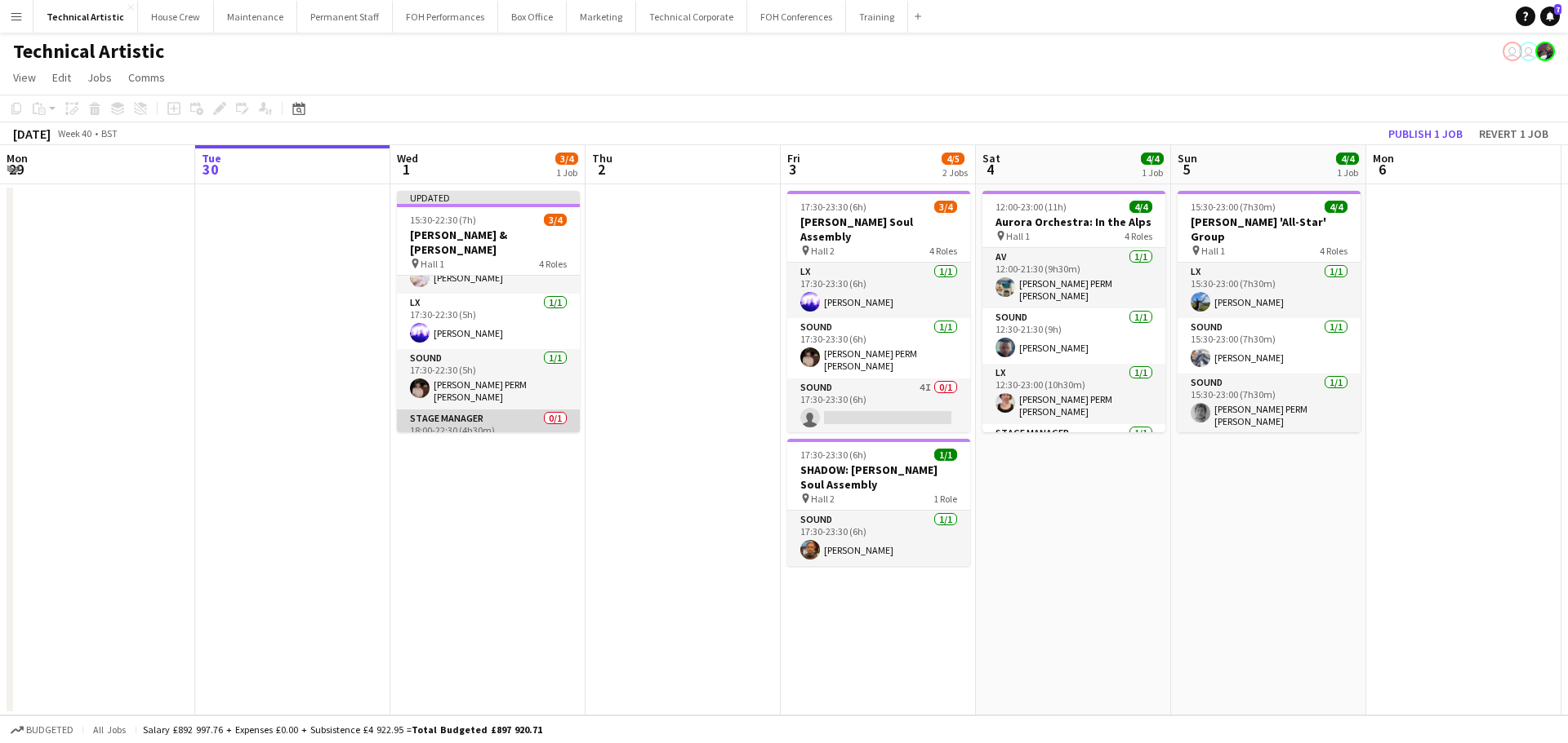
click at [515, 414] on app-card-role "Stage Manager 0/1 18:00-22:30 (4h30m) single-neutral-actions" at bounding box center [488, 437] width 183 height 56
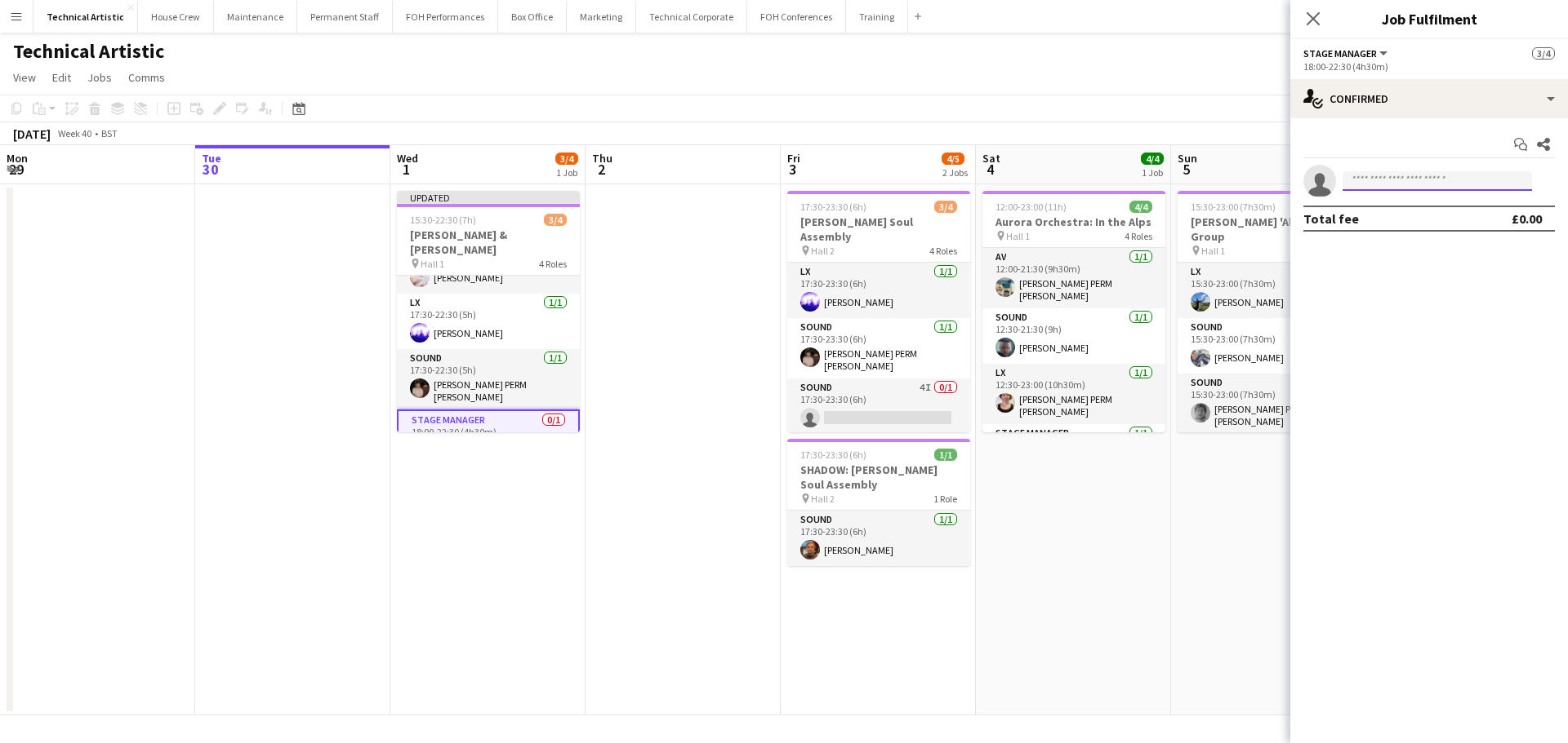
click at [1425, 174] on input at bounding box center [1437, 181] width 189 height 20
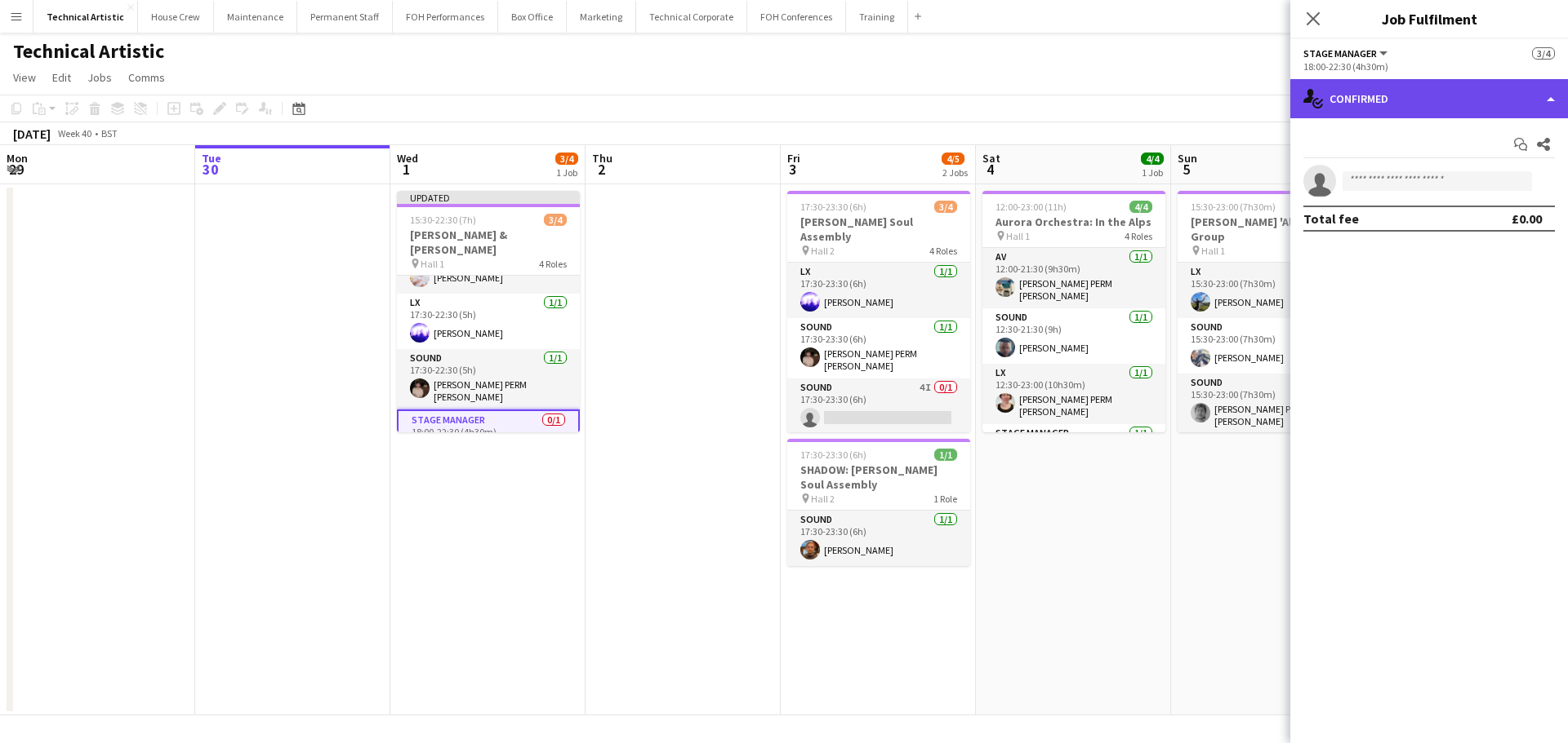
click at [1442, 107] on div "single-neutral-actions-check-2 Confirmed" at bounding box center [1429, 98] width 278 height 39
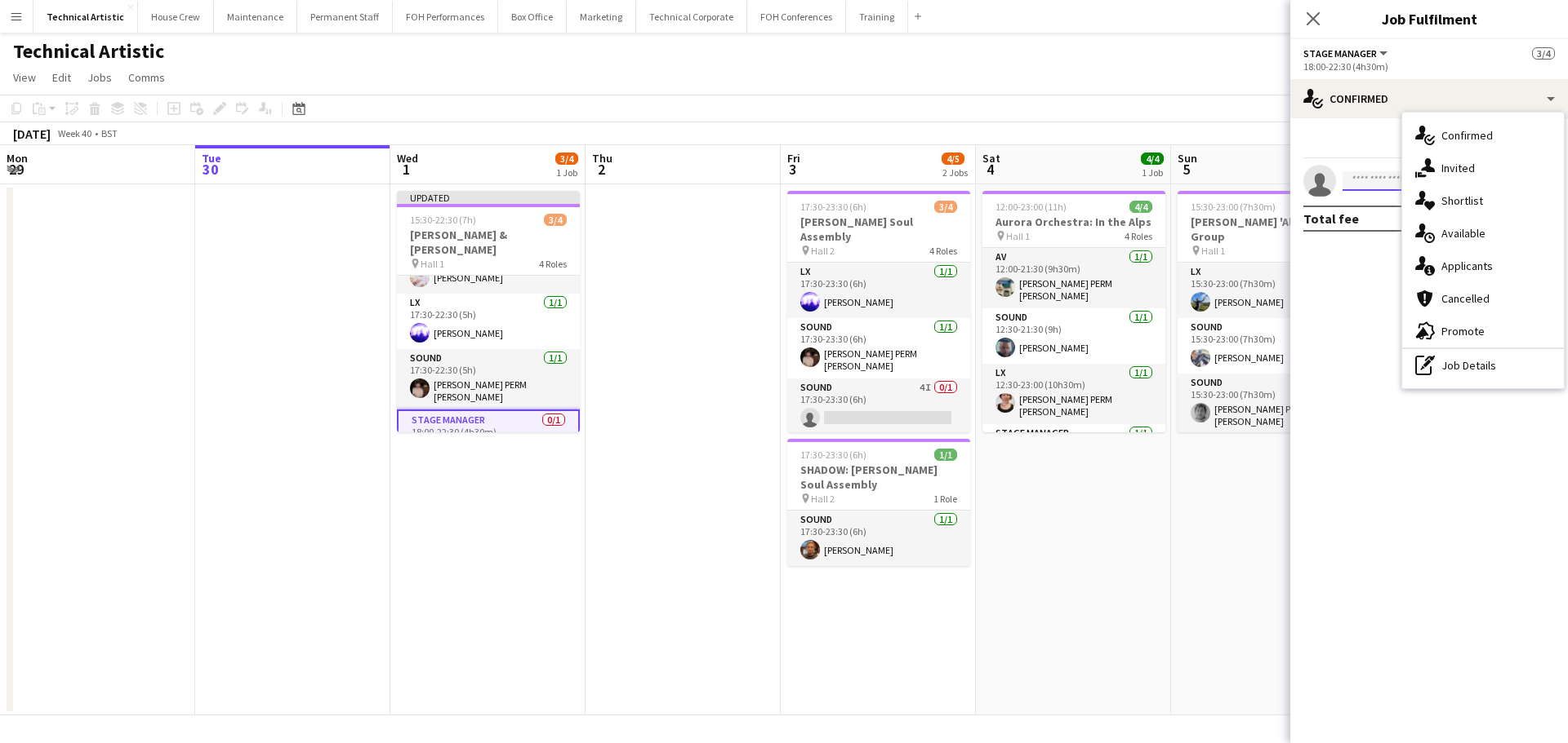
click at [1366, 176] on input at bounding box center [1437, 181] width 189 height 20
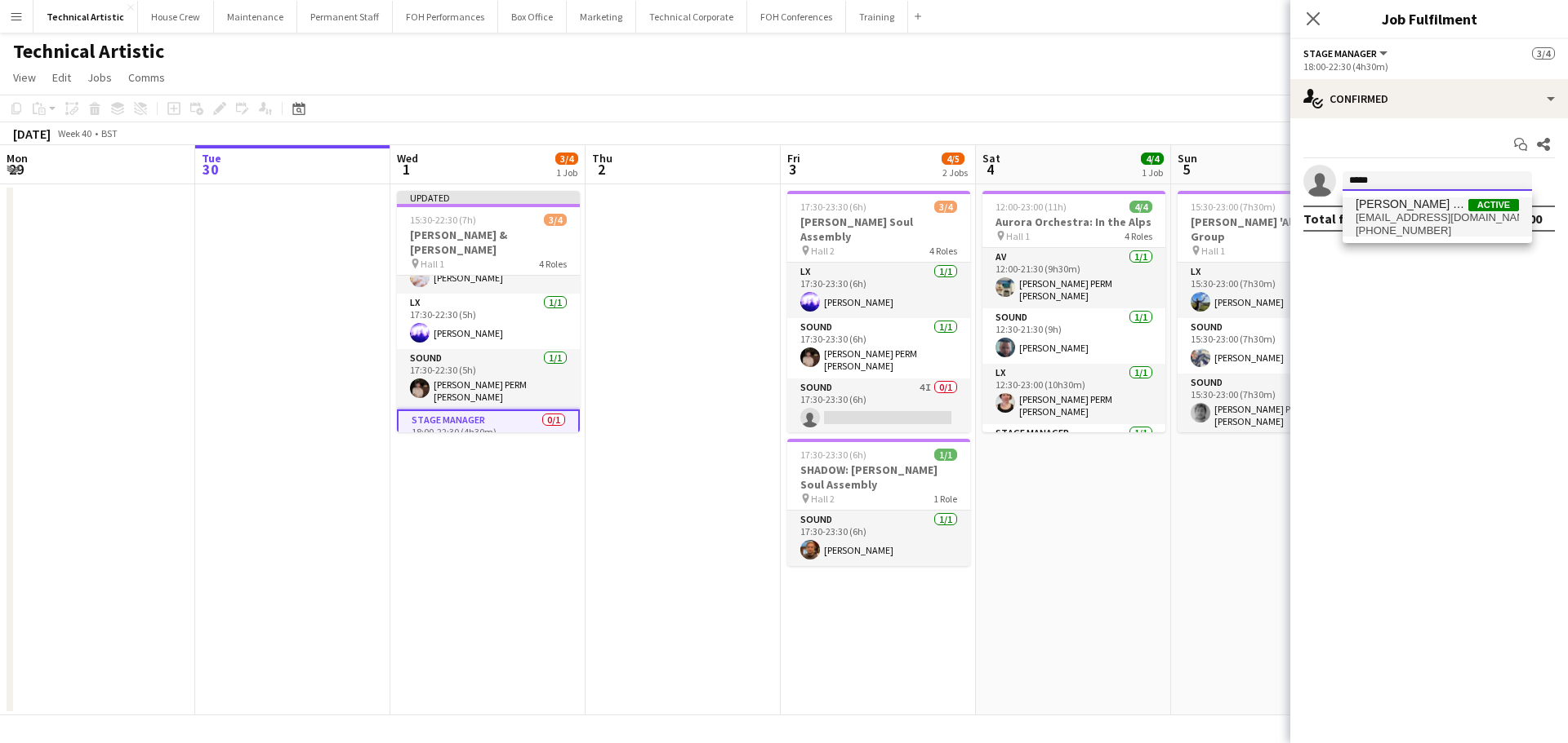
type input "*****"
click at [1373, 223] on span "[EMAIL_ADDRESS][DOMAIN_NAME]" at bounding box center [1436, 217] width 163 height 13
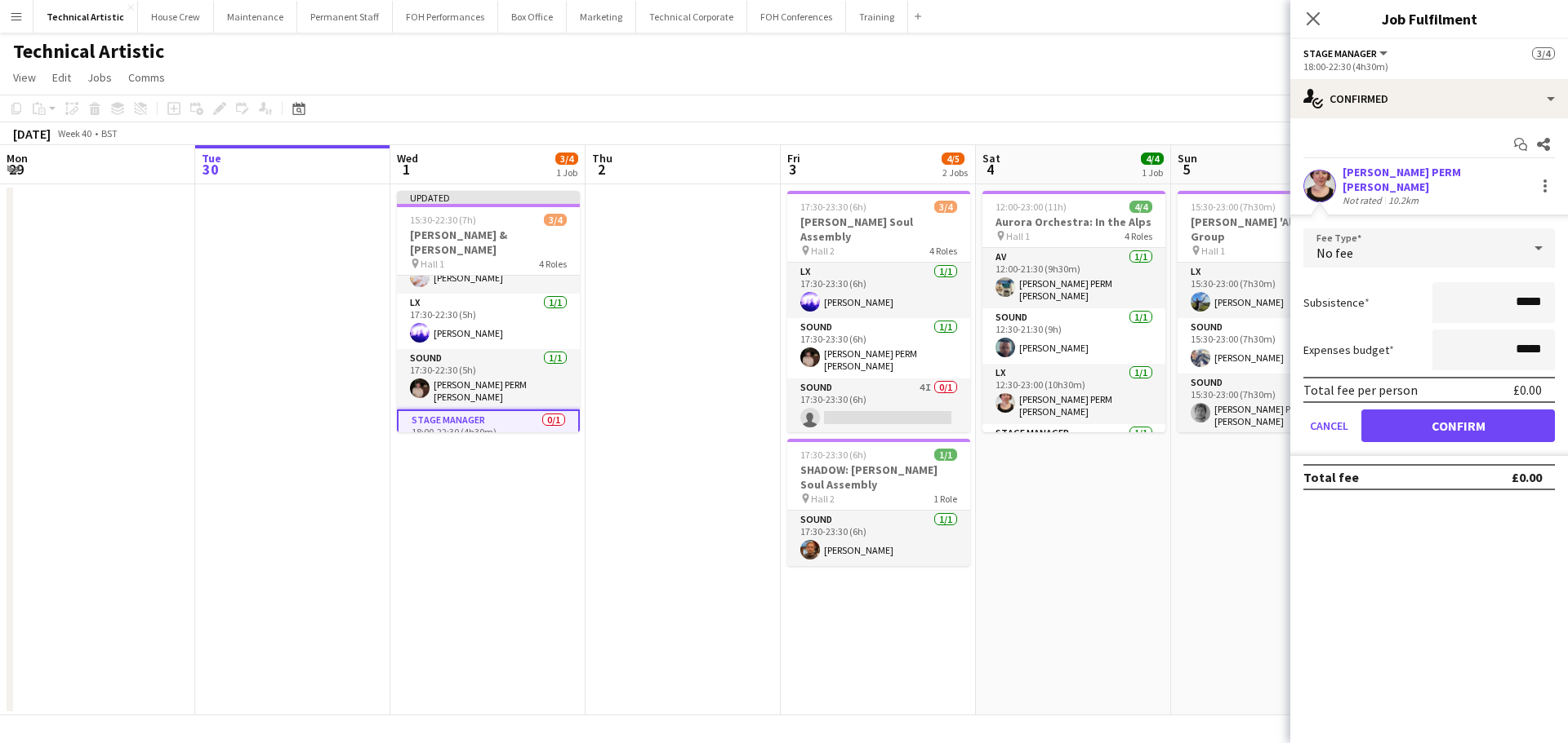
click at [1457, 439] on form "Fee Type No fee Subsistence ***** Expenses budget ***** Total fee per person £0…" at bounding box center [1429, 342] width 278 height 227
click at [1456, 420] on button "Confirm" at bounding box center [1458, 426] width 193 height 32
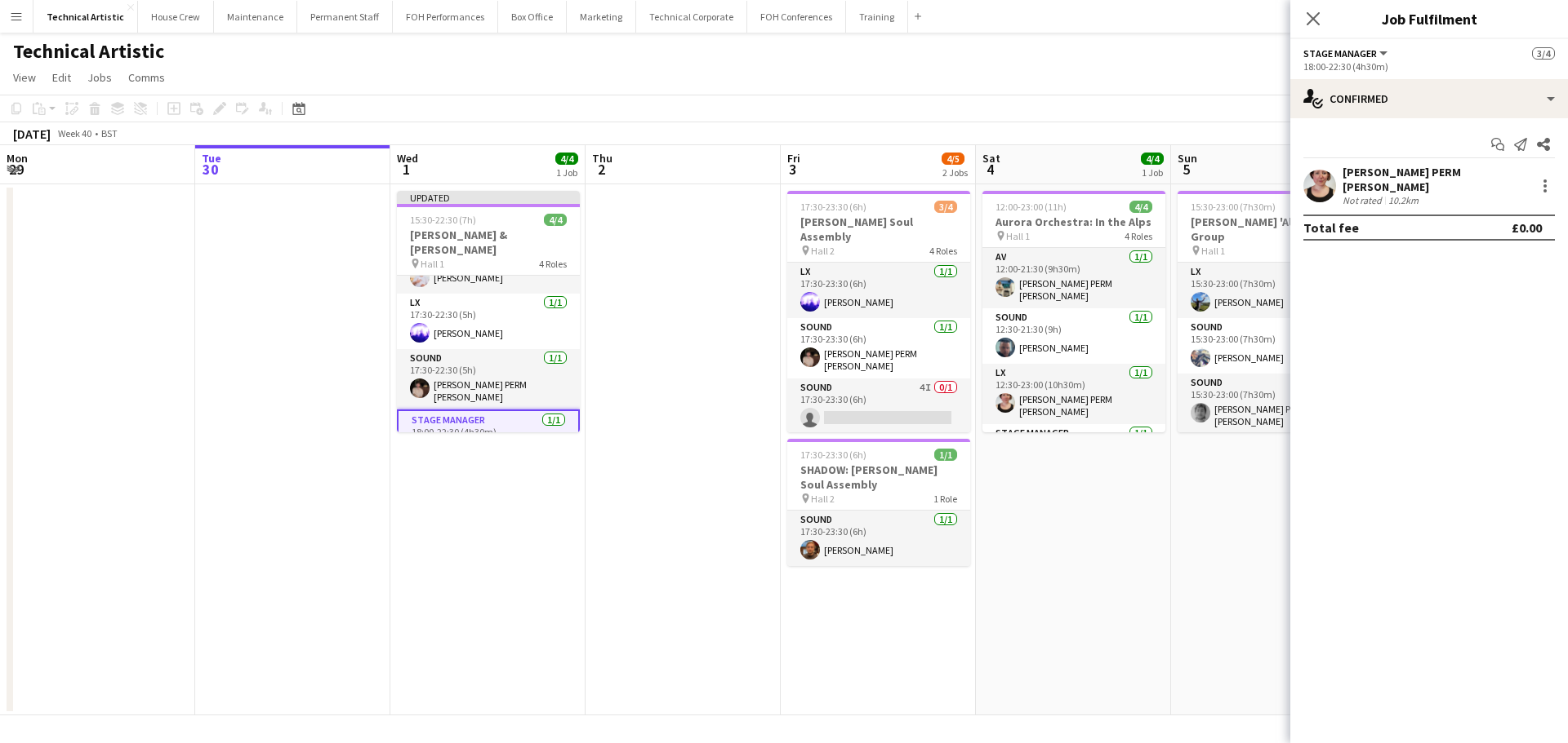
click at [1235, 127] on div "[DATE] Week 40 • BST Publish 1 job Revert 1 job" at bounding box center [784, 133] width 1568 height 23
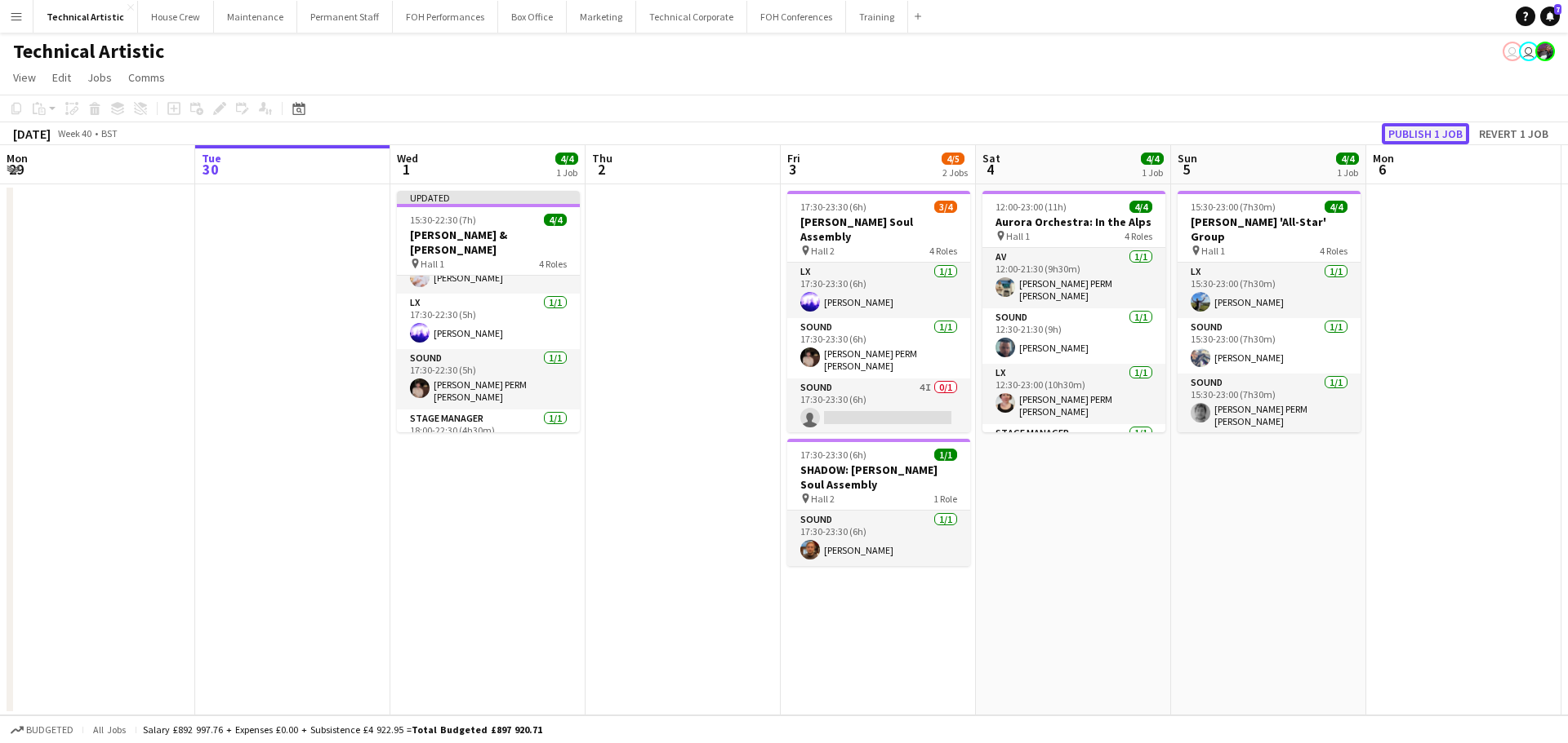
click at [1419, 133] on button "Publish 1 job" at bounding box center [1425, 134] width 88 height 22
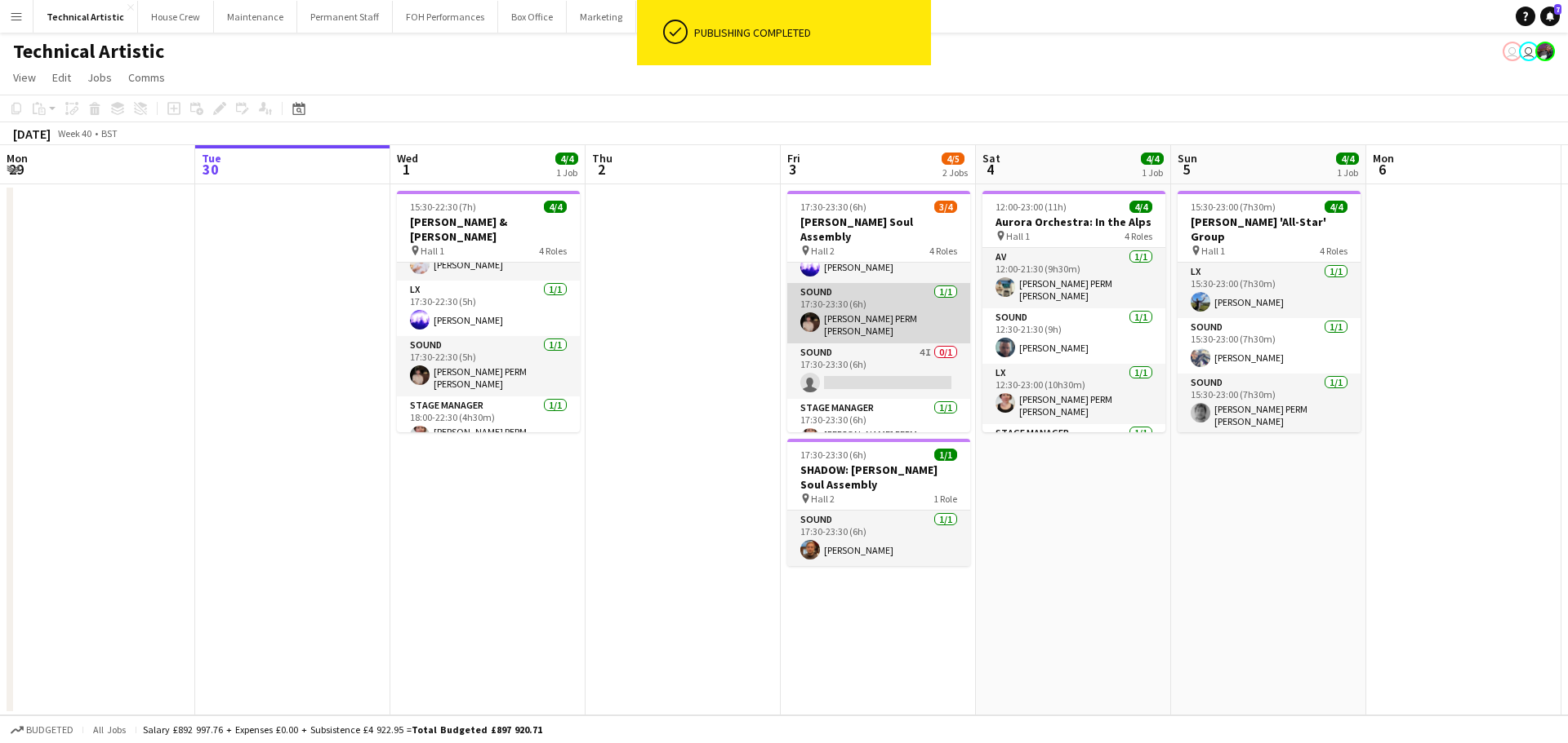
scroll to position [52, 0]
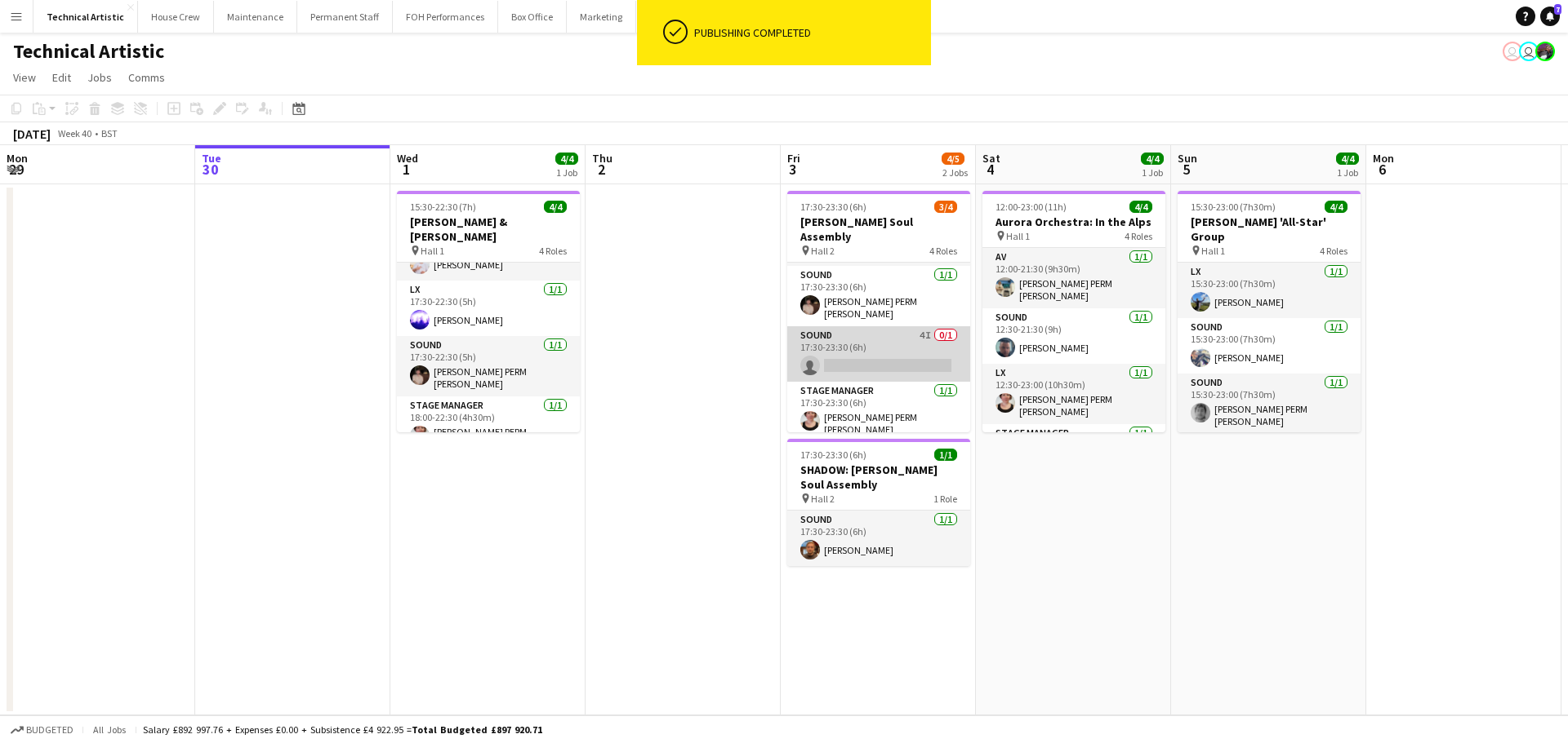
click at [911, 361] on app-card-role "Sound 4I 0/1 17:30-23:30 (6h) single-neutral-actions" at bounding box center [878, 354] width 183 height 56
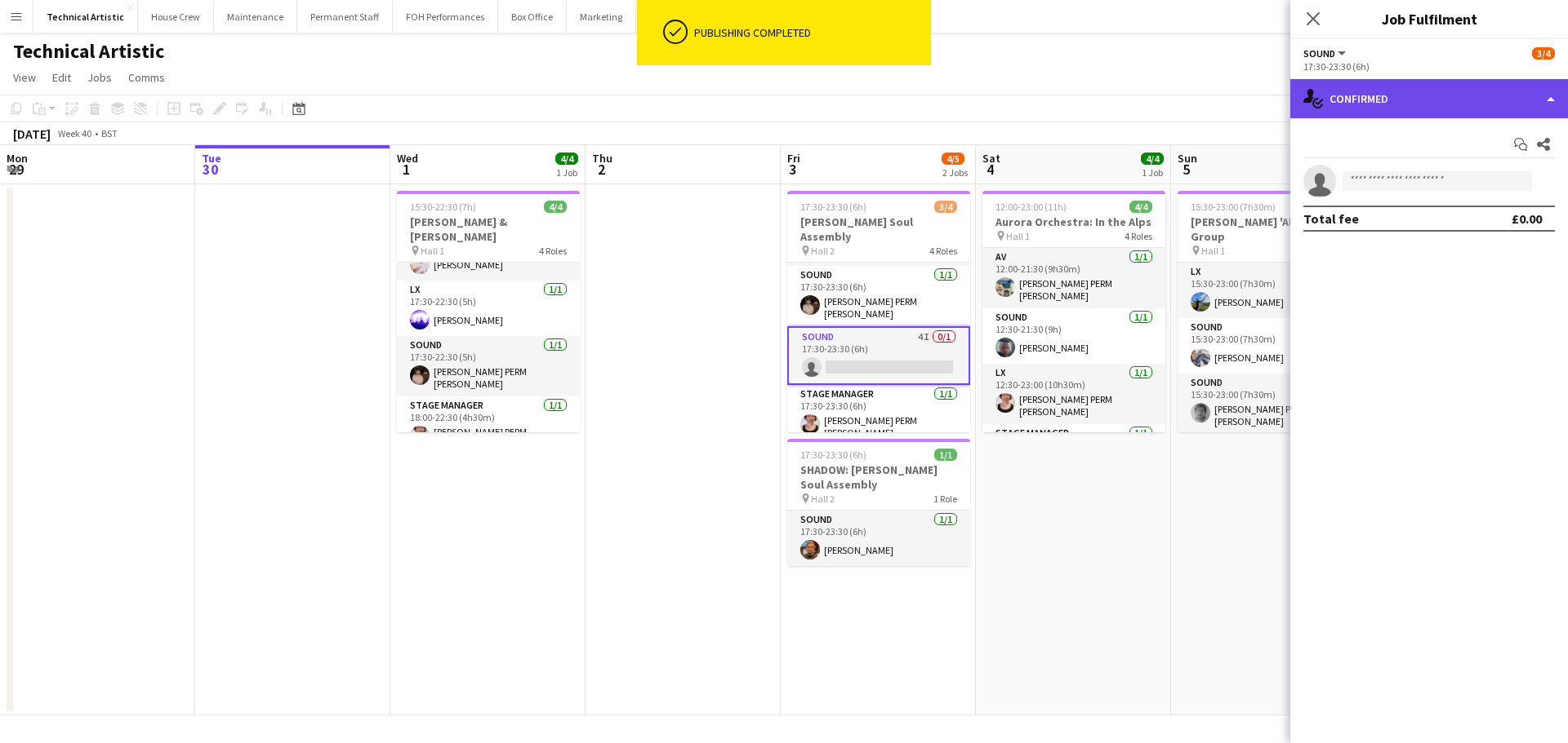
click at [1371, 80] on div "single-neutral-actions-check-2 Confirmed" at bounding box center [1429, 98] width 278 height 39
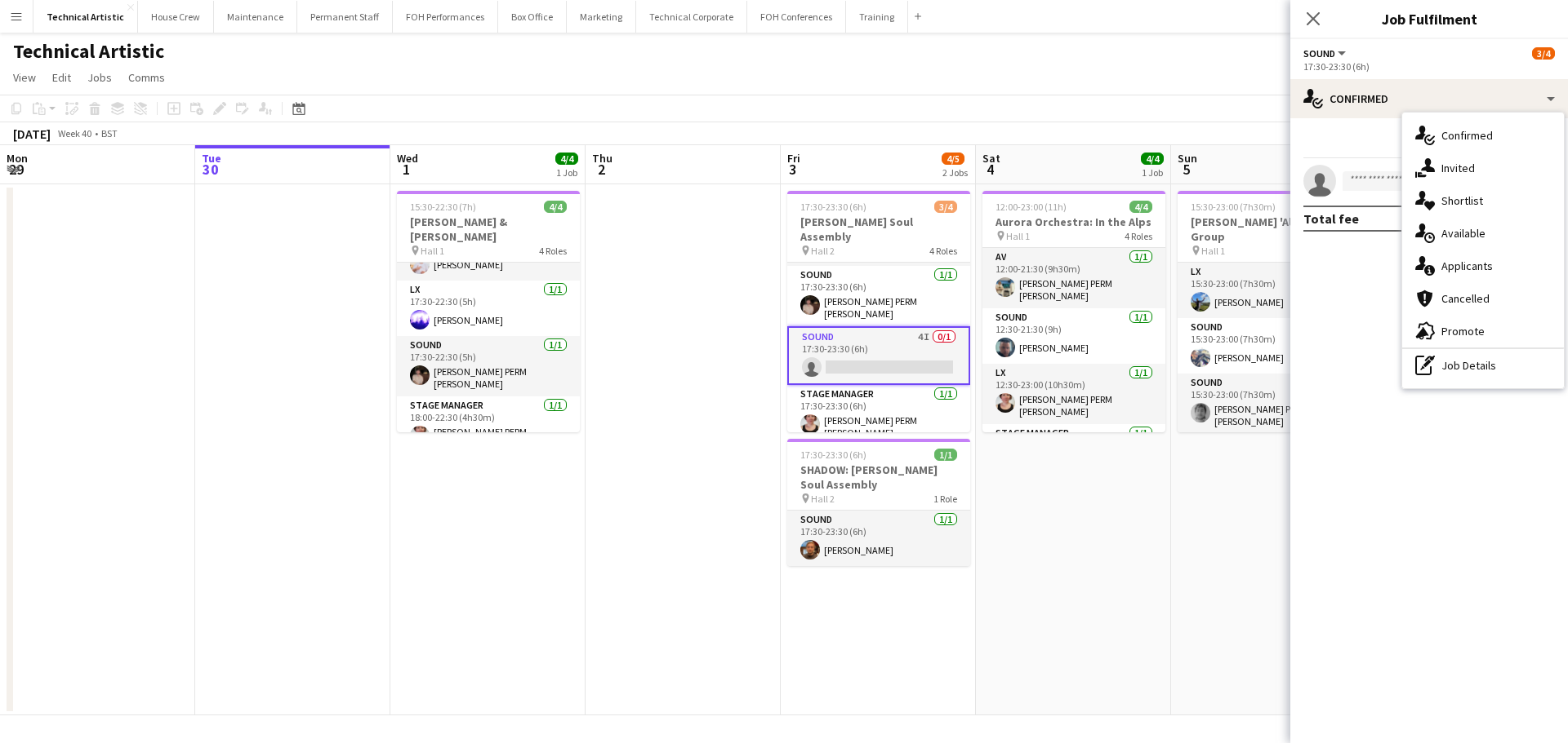
click at [1419, 155] on div "single-neutral-actions-share-1 Invited" at bounding box center [1482, 168] width 161 height 32
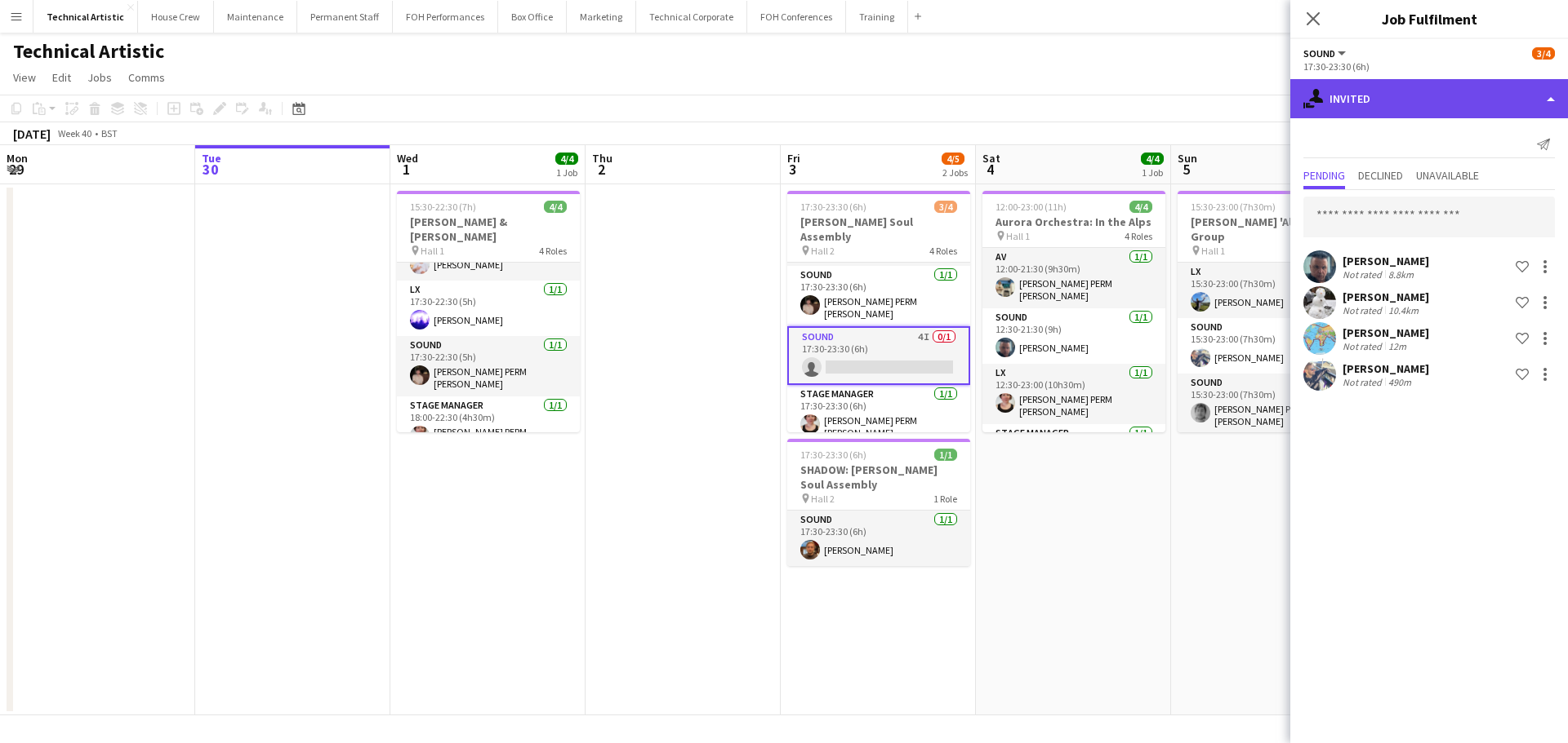
click at [1396, 90] on div "single-neutral-actions-share-1 Invited" at bounding box center [1429, 98] width 278 height 39
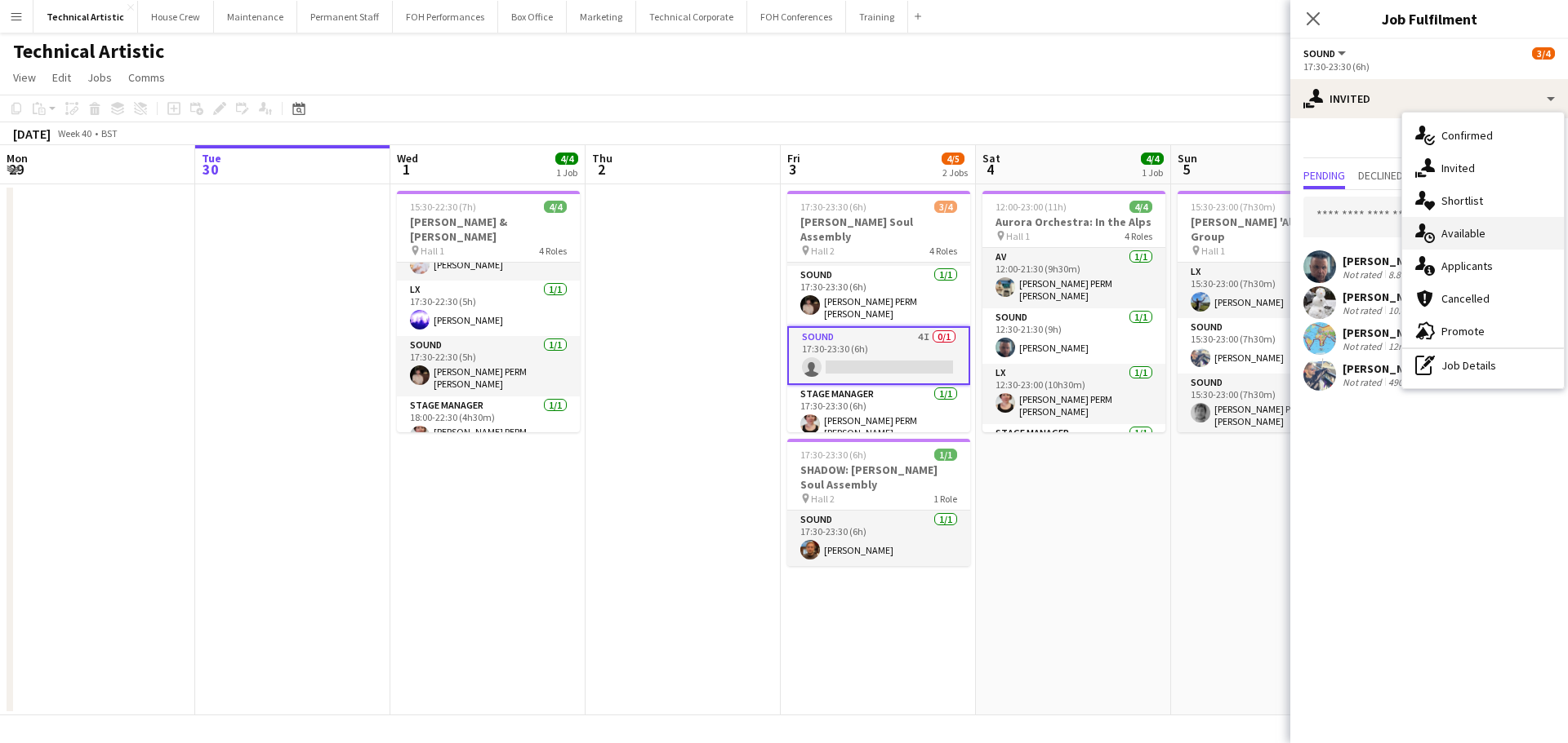
click at [1440, 238] on div "single-neutral-actions-upload Available" at bounding box center [1482, 234] width 161 height 32
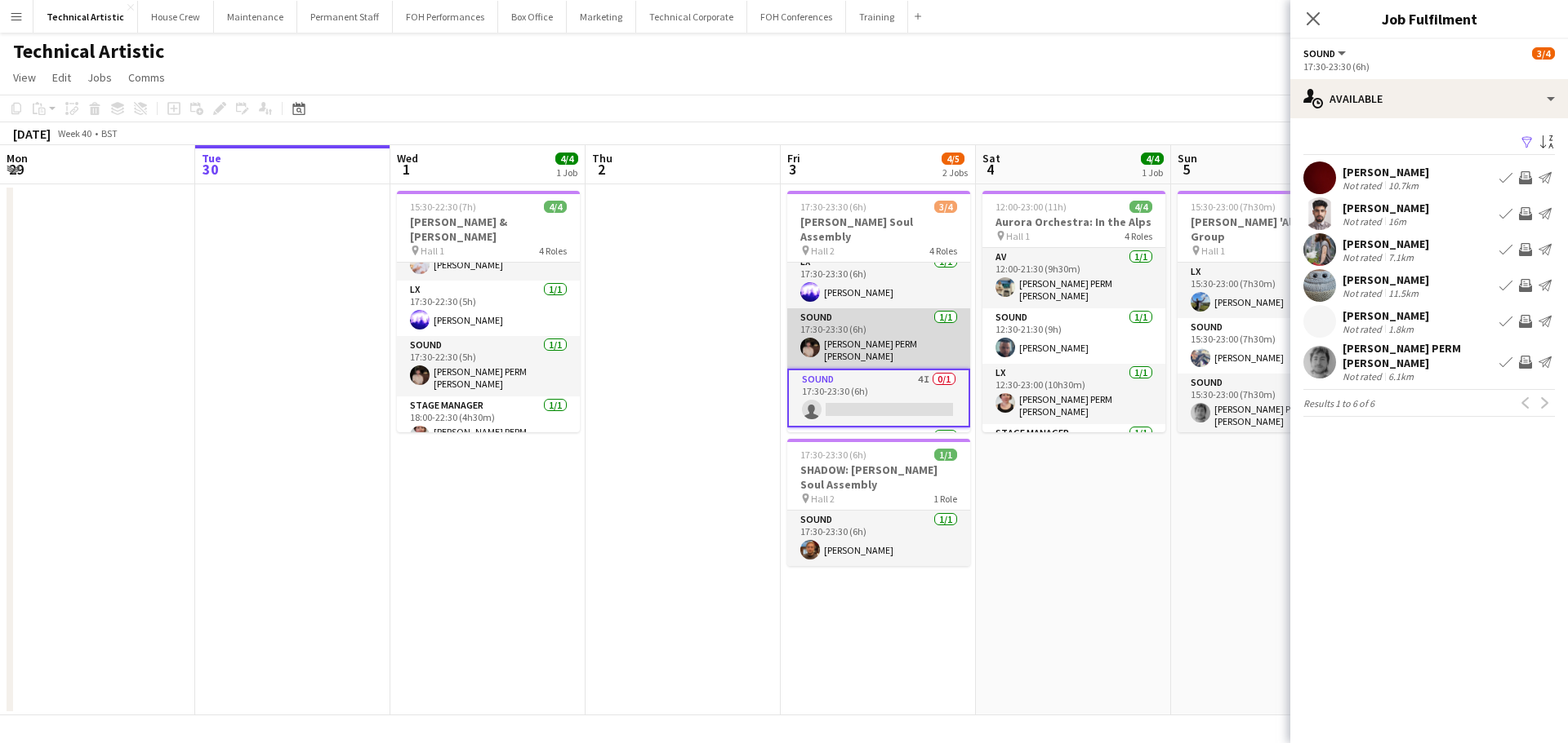
scroll to position [0, 0]
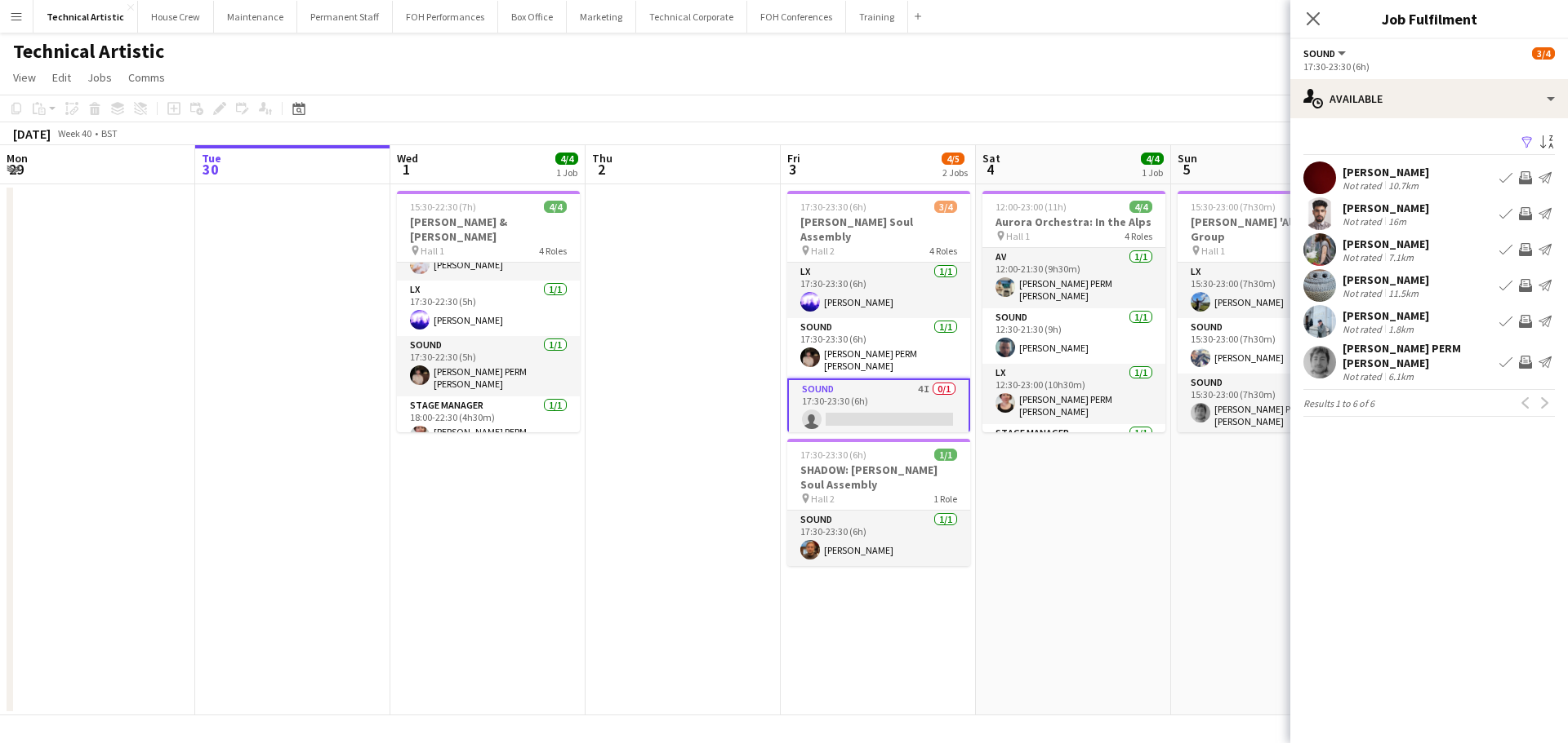
click at [757, 79] on app-page-menu "View Day view expanded Day view collapsed Month view Date picker Jump to [DATE]…" at bounding box center [784, 79] width 1568 height 31
